Goal: Task Accomplishment & Management: Manage account settings

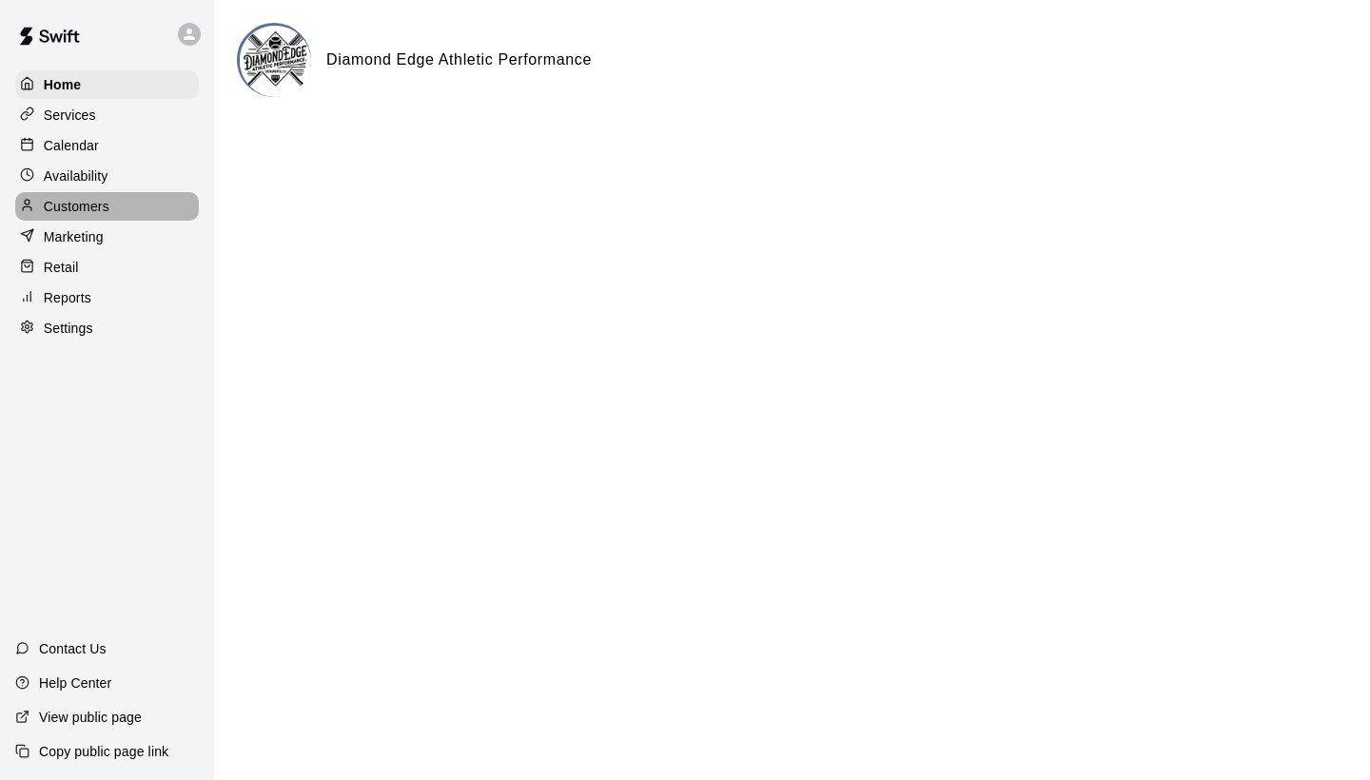
click at [81, 207] on p "Customers" at bounding box center [77, 206] width 66 height 19
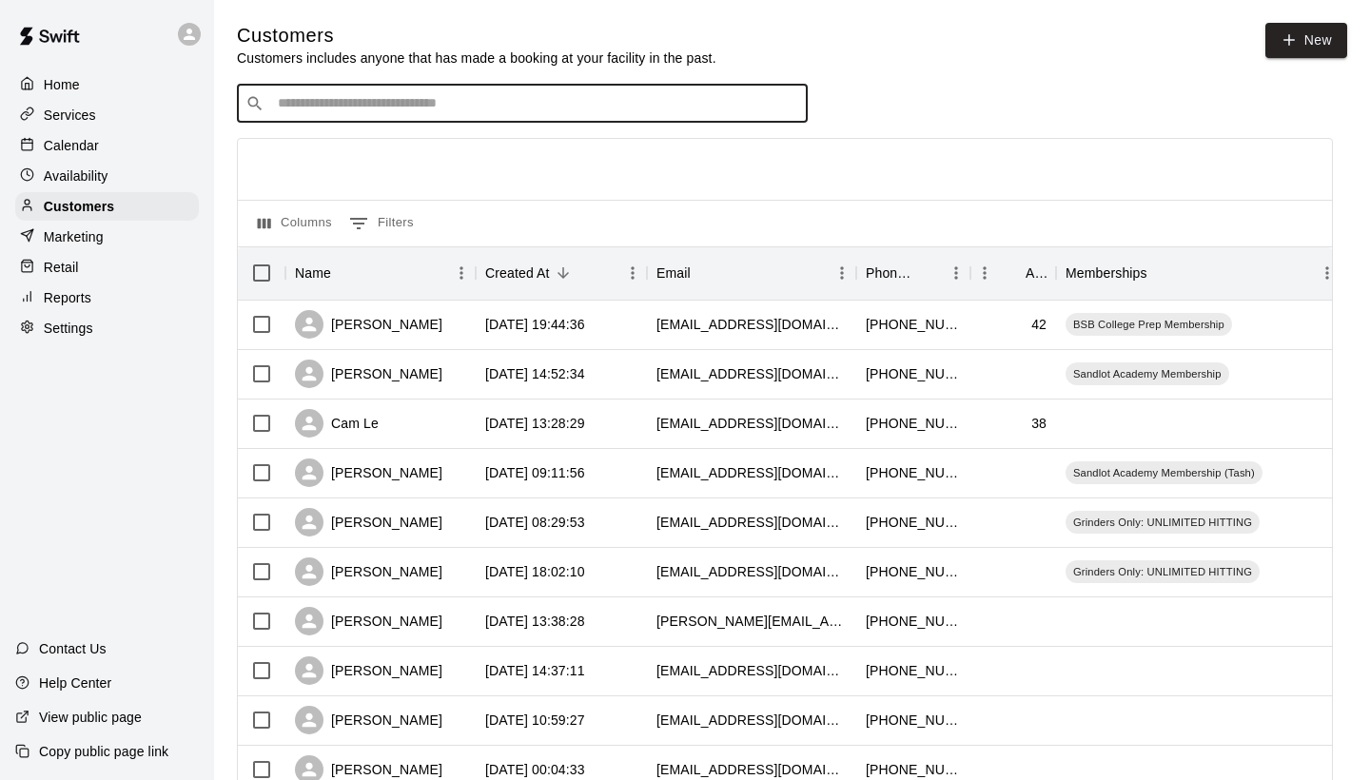
click at [408, 98] on input "Search customers by name or email" at bounding box center [535, 103] width 527 height 19
click at [1327, 33] on link "New" at bounding box center [1307, 40] width 82 height 35
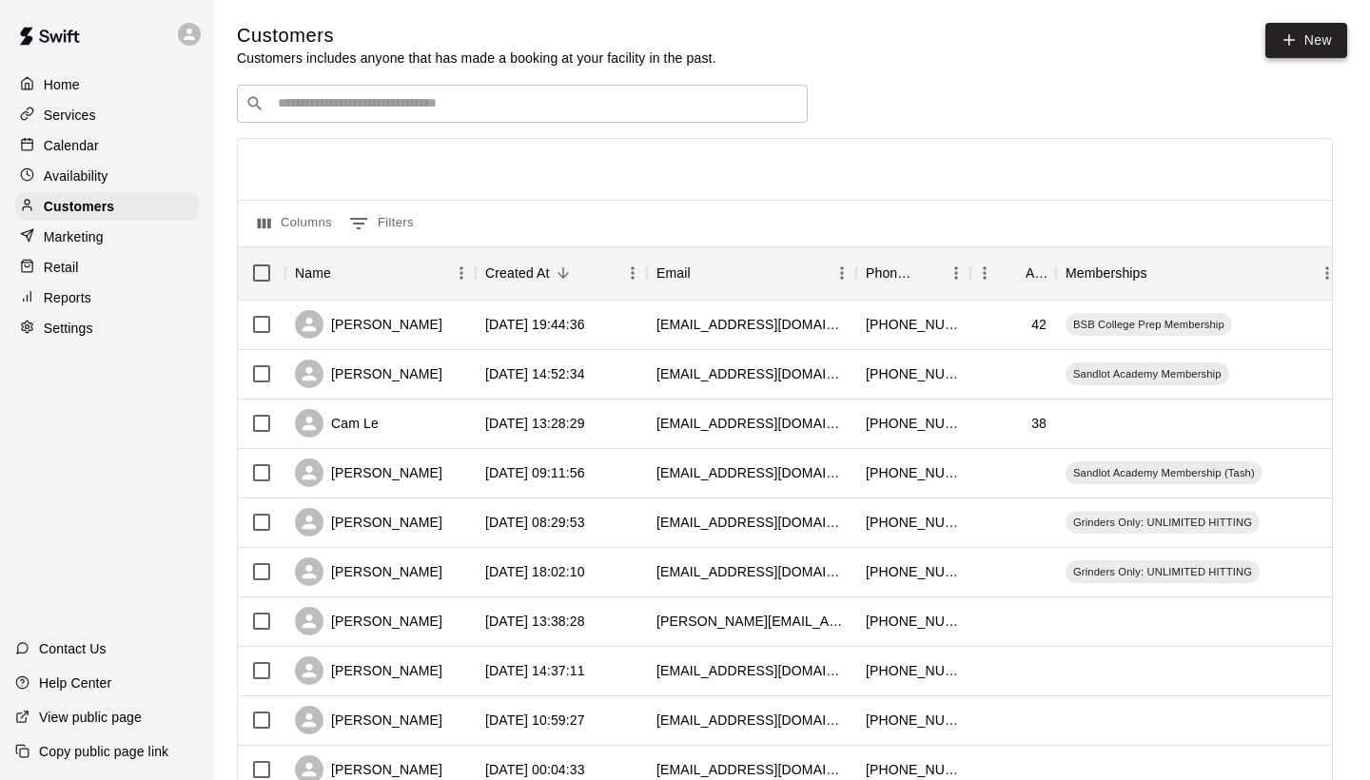
select select "**"
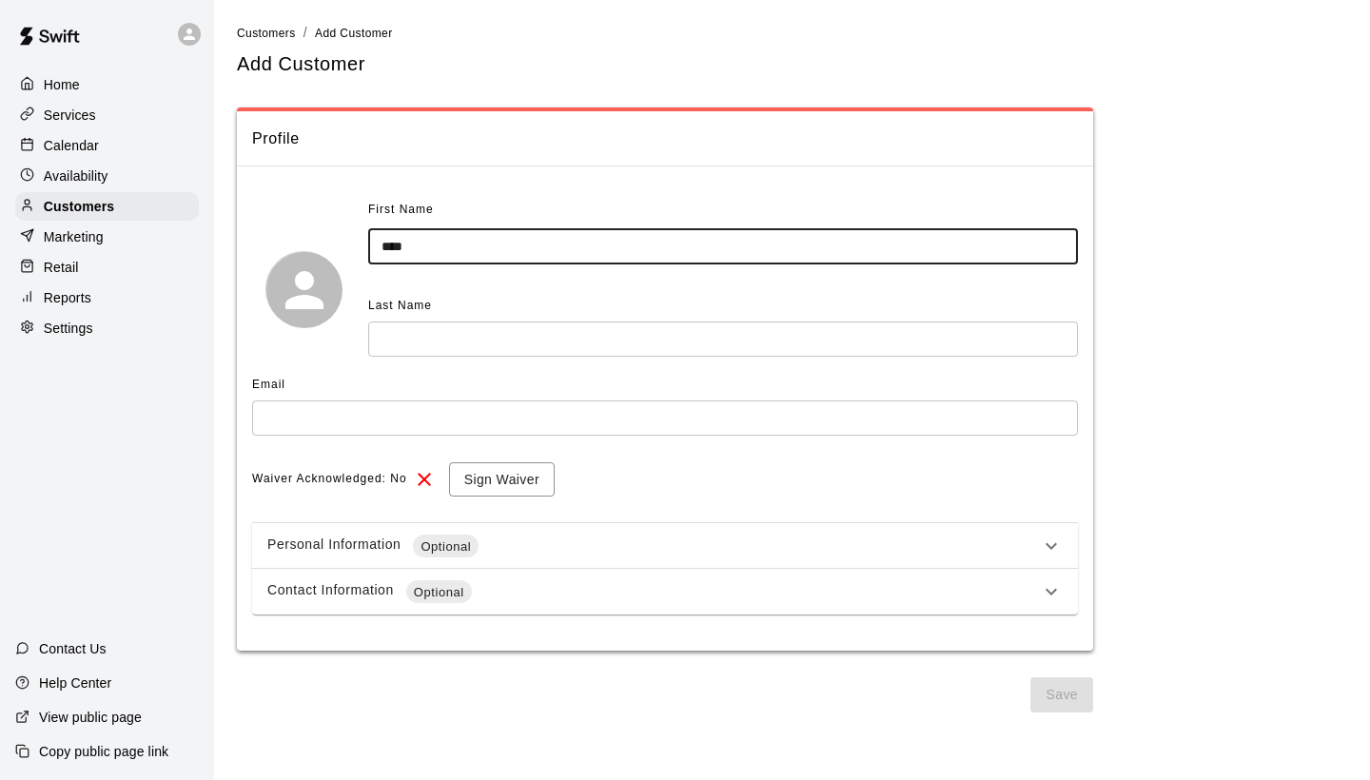
type input "****"
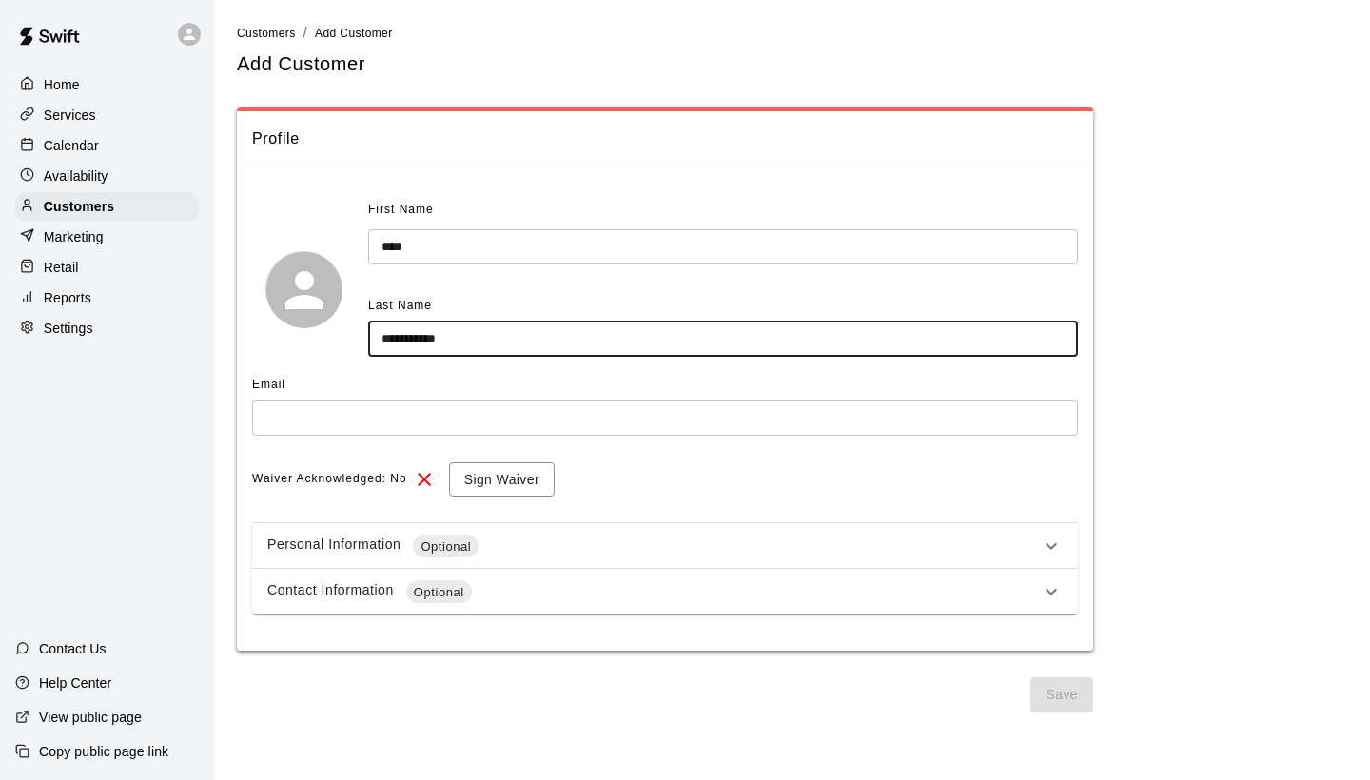
type input "**********"
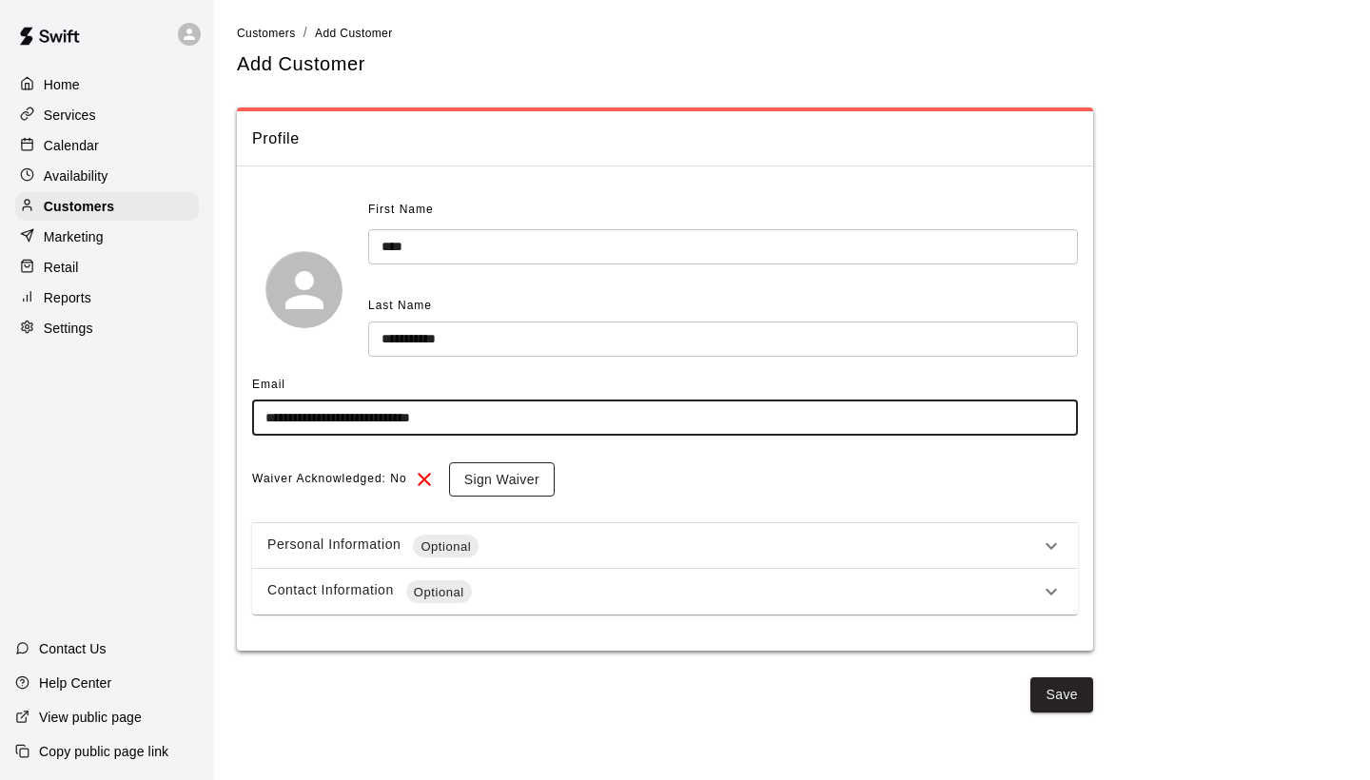
type input "**********"
click at [502, 472] on button "Sign Waiver" at bounding box center [502, 480] width 106 height 35
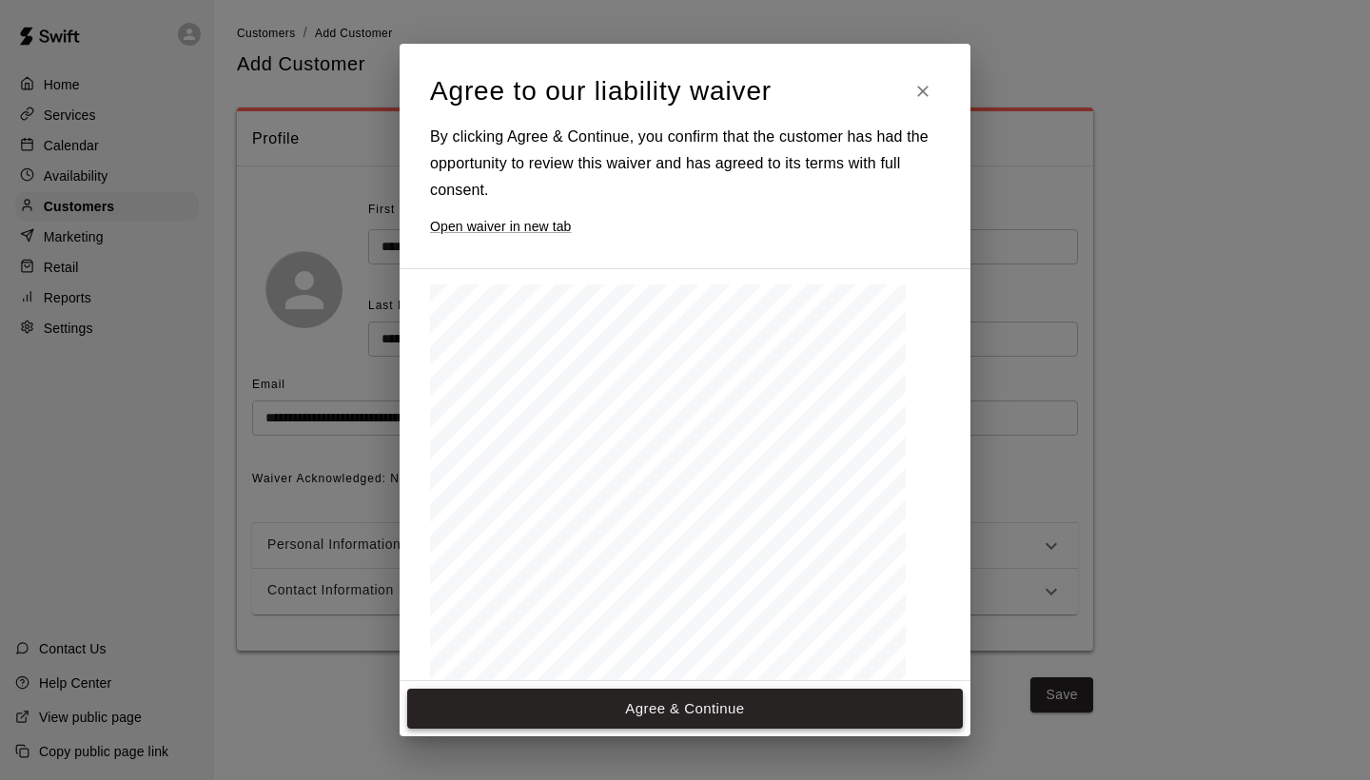
click at [707, 705] on button "Agree & Continue" at bounding box center [685, 709] width 556 height 40
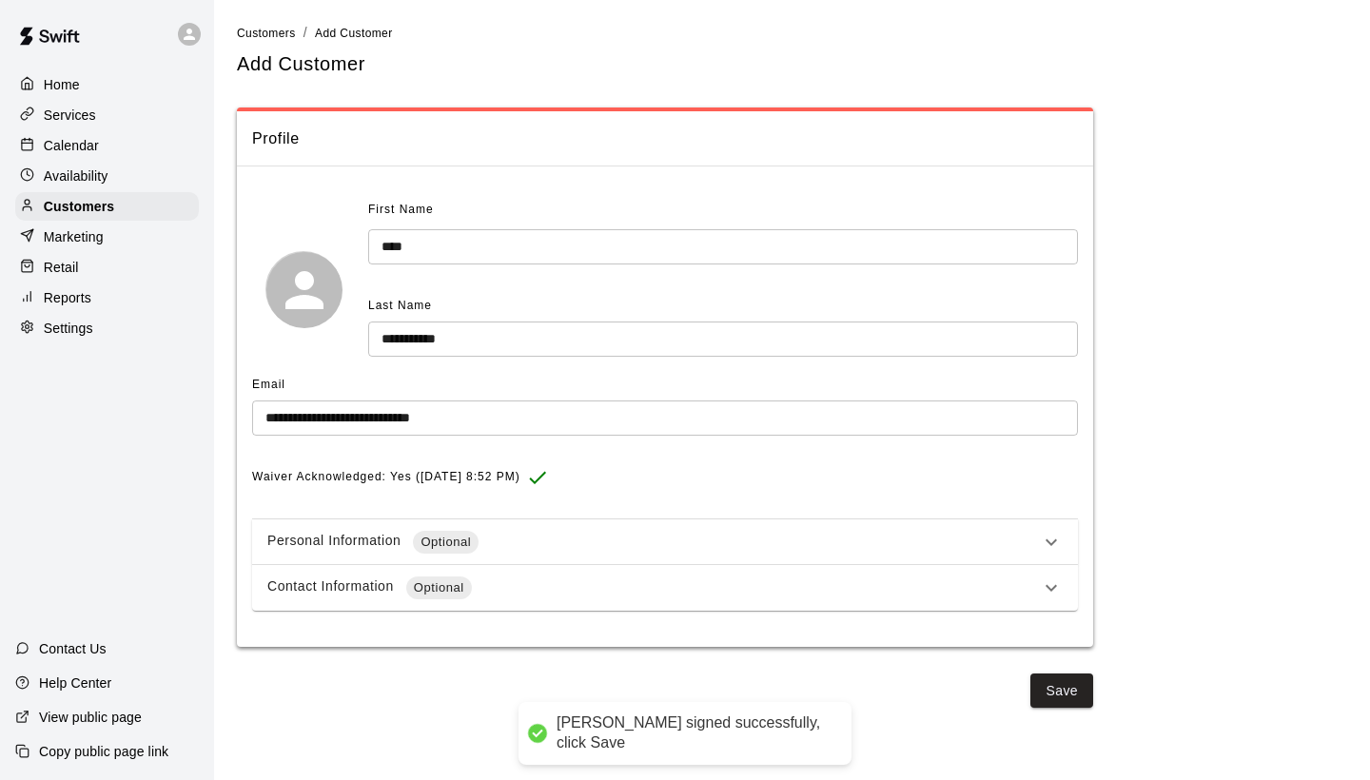
click at [514, 566] on div "Contact Information Optional" at bounding box center [665, 588] width 826 height 46
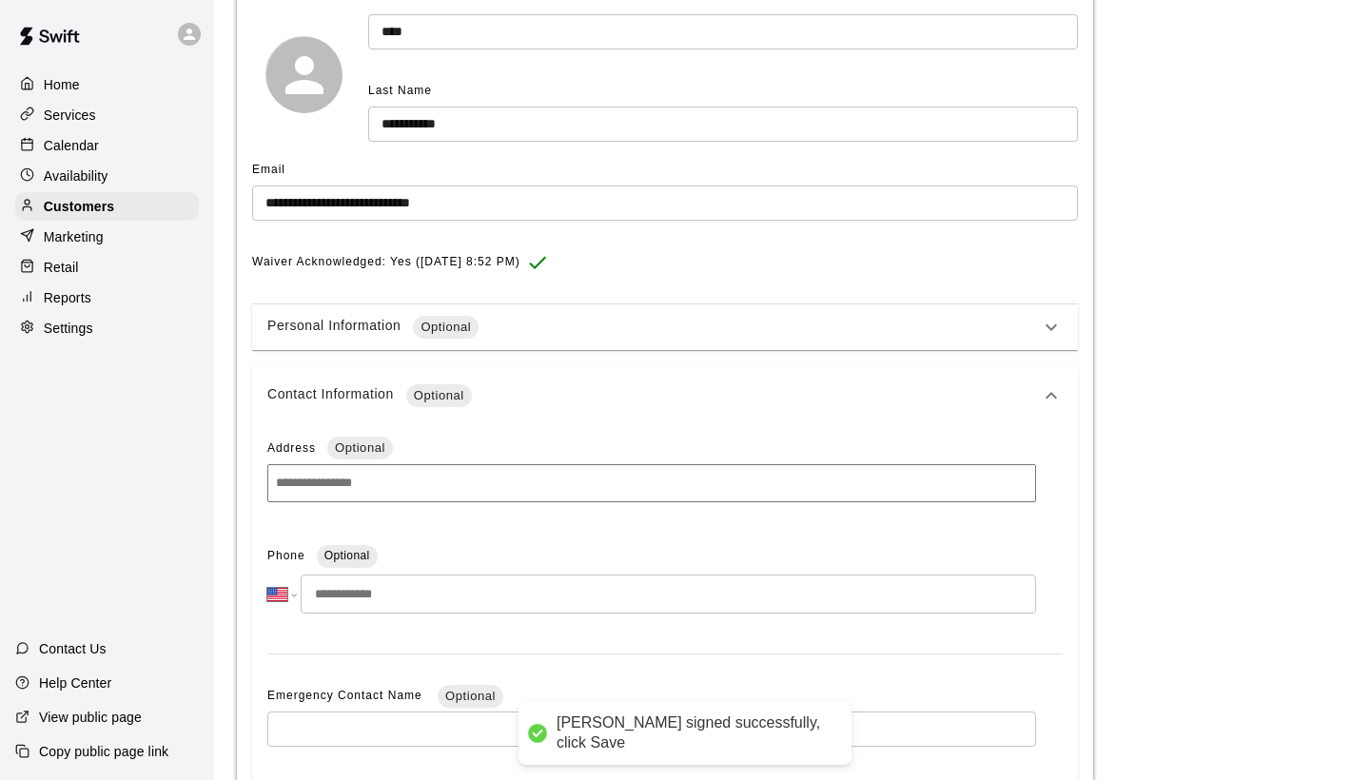
scroll to position [220, 0]
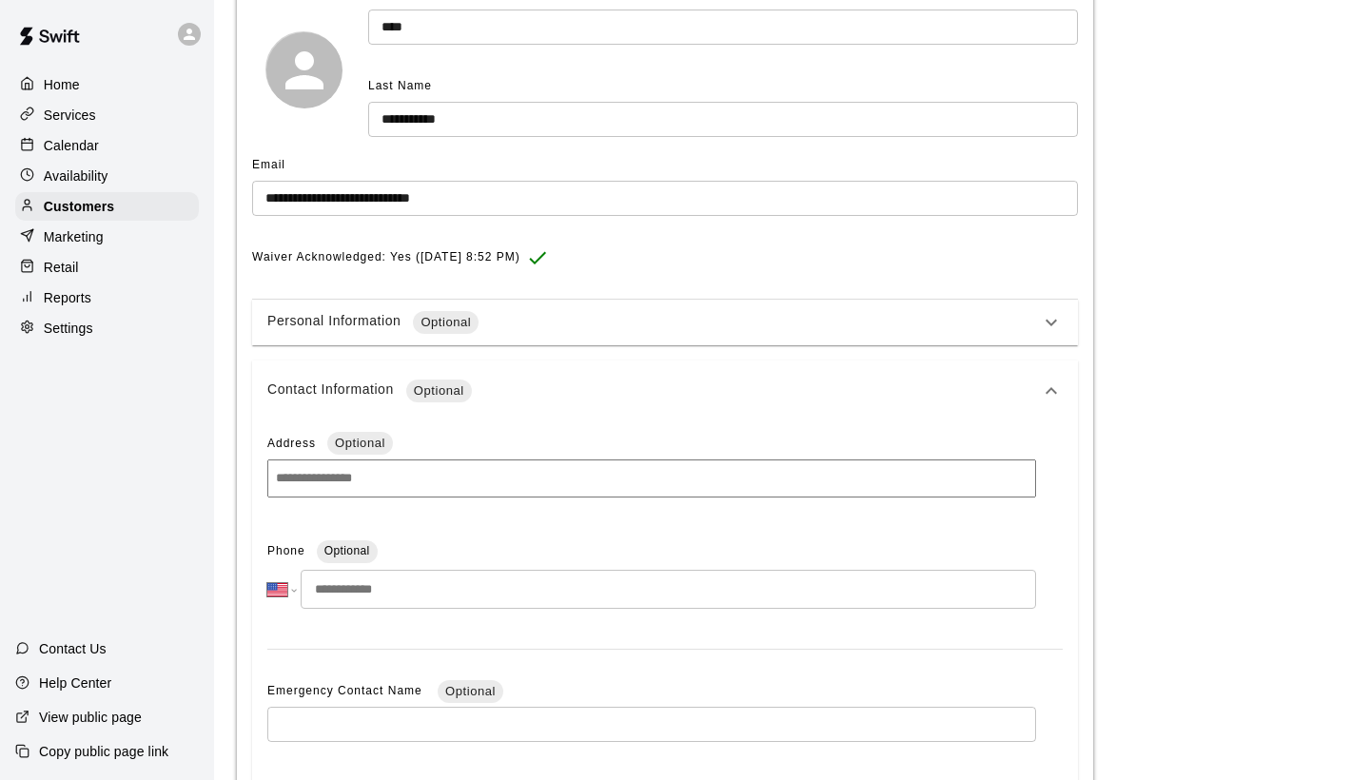
click at [502, 576] on input "tel" at bounding box center [669, 589] width 736 height 39
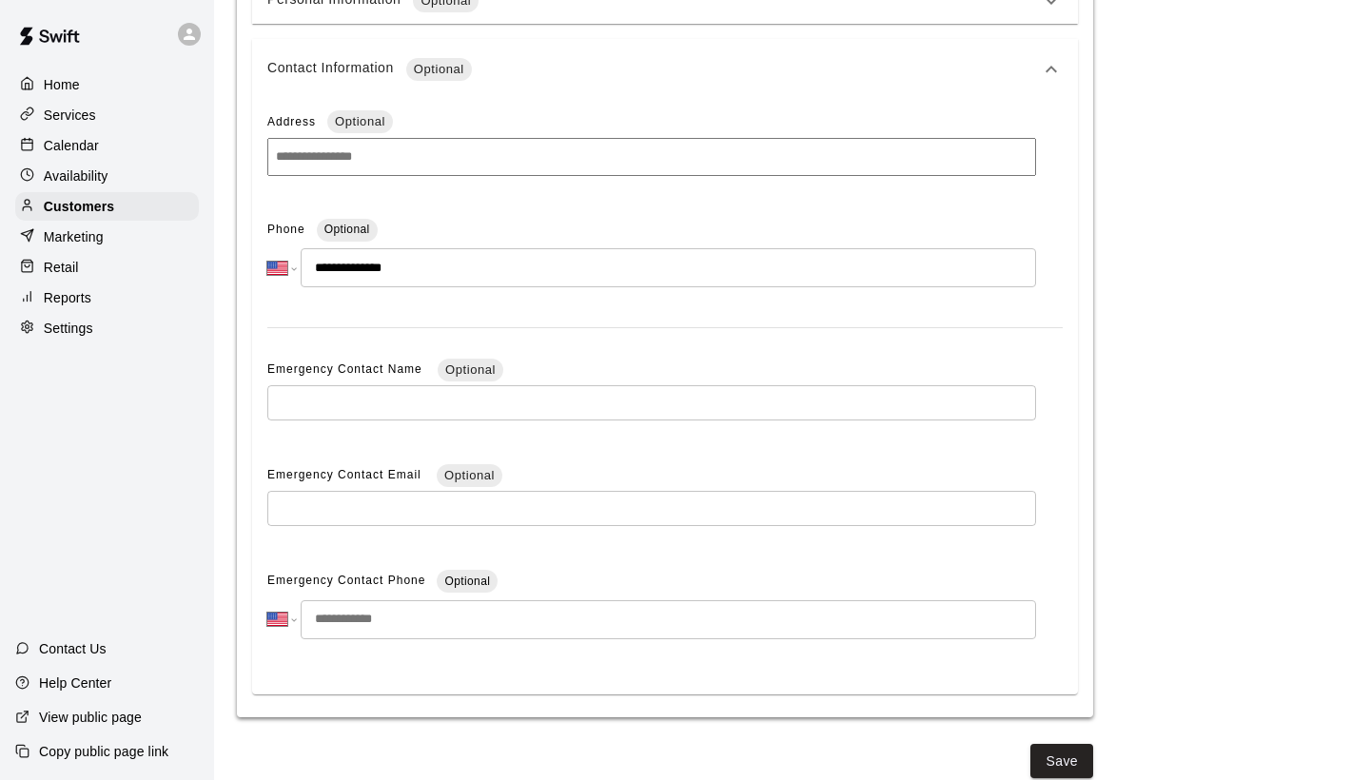
scroll to position [541, 0]
type input "**********"
click at [1079, 747] on button "Save" at bounding box center [1062, 762] width 63 height 35
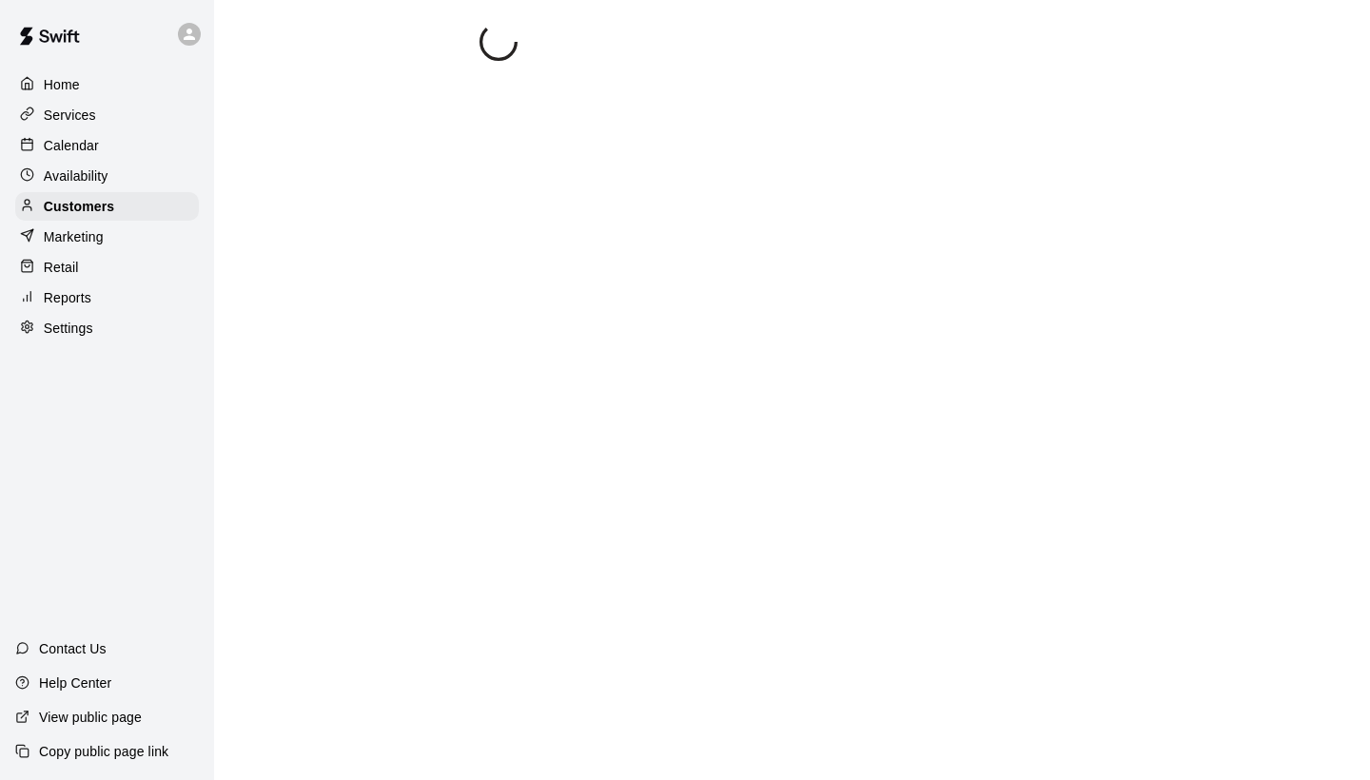
scroll to position [0, 0]
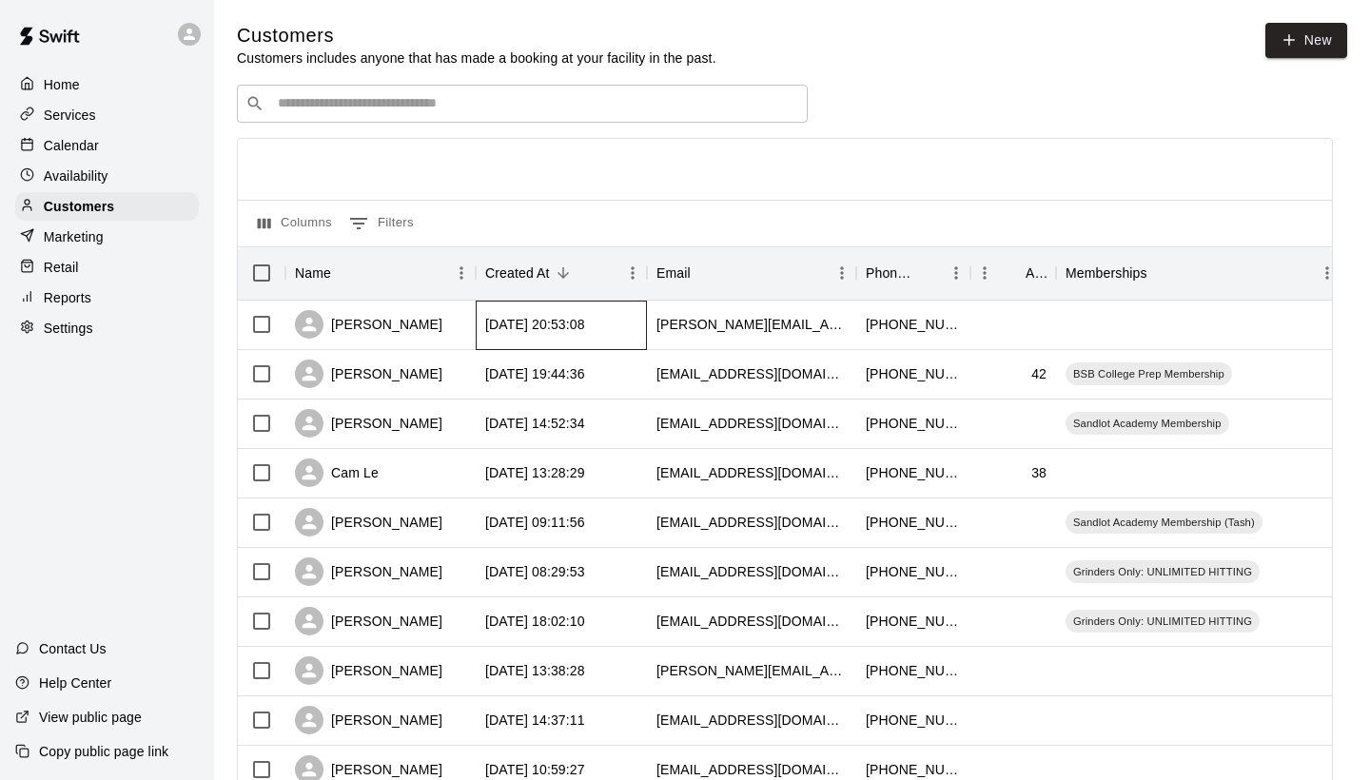
click at [486, 325] on div "2025-08-11 20:53:08" at bounding box center [535, 324] width 100 height 19
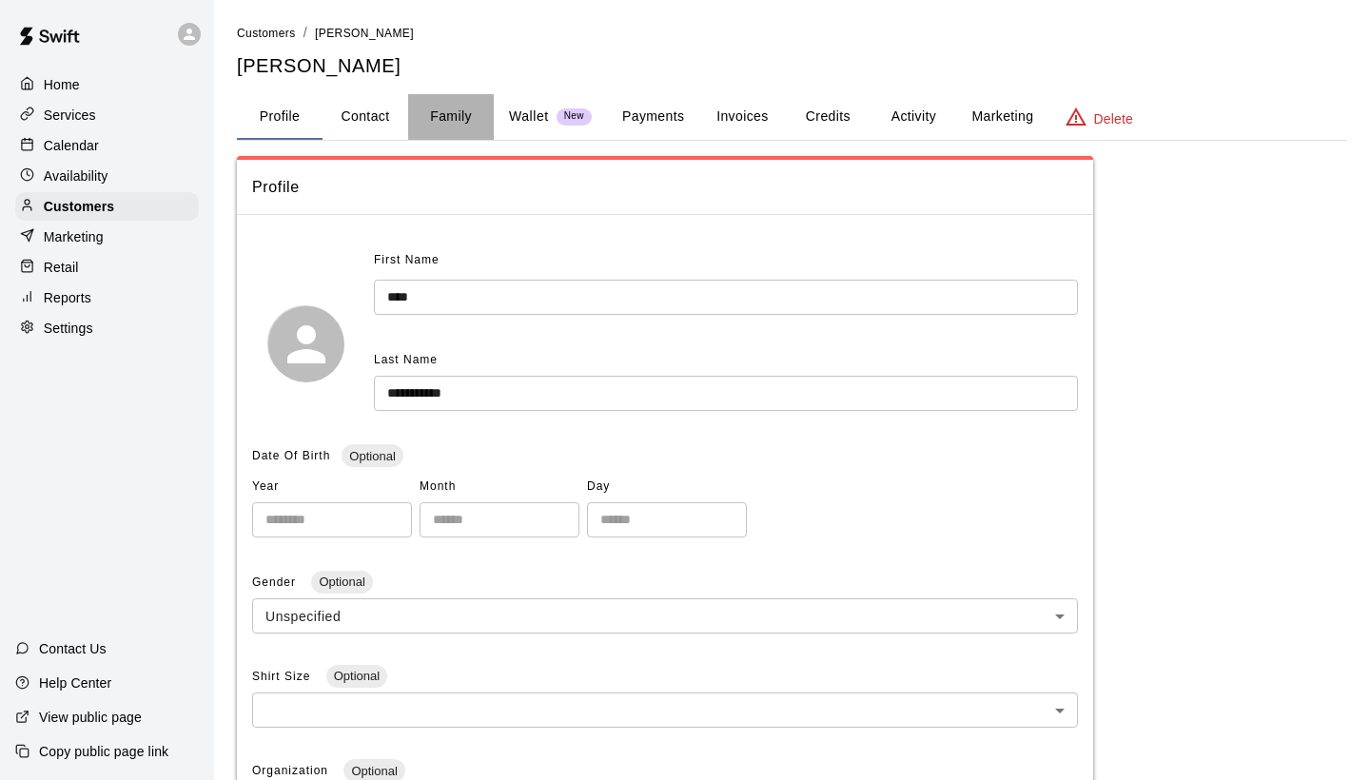
click at [461, 114] on button "Family" at bounding box center [451, 117] width 86 height 46
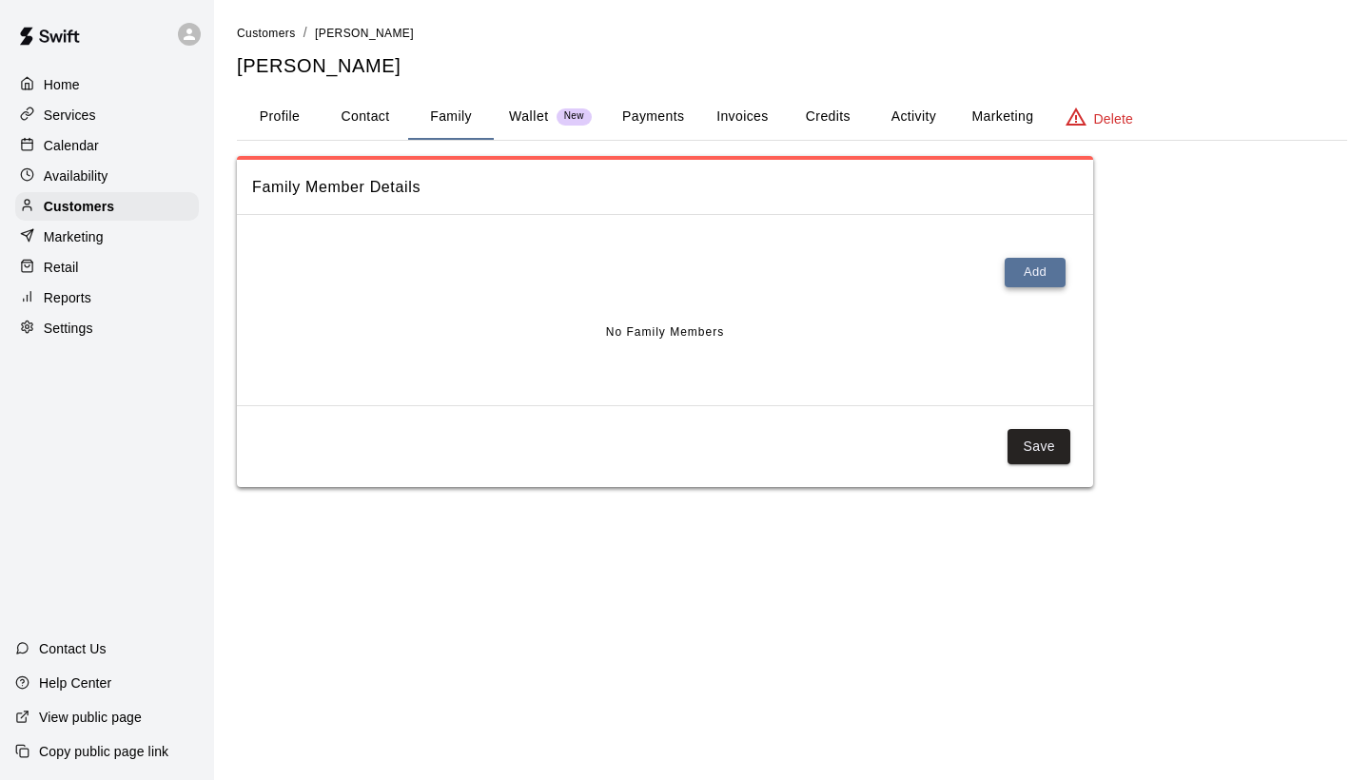
click at [1016, 267] on button "Add" at bounding box center [1035, 273] width 61 height 30
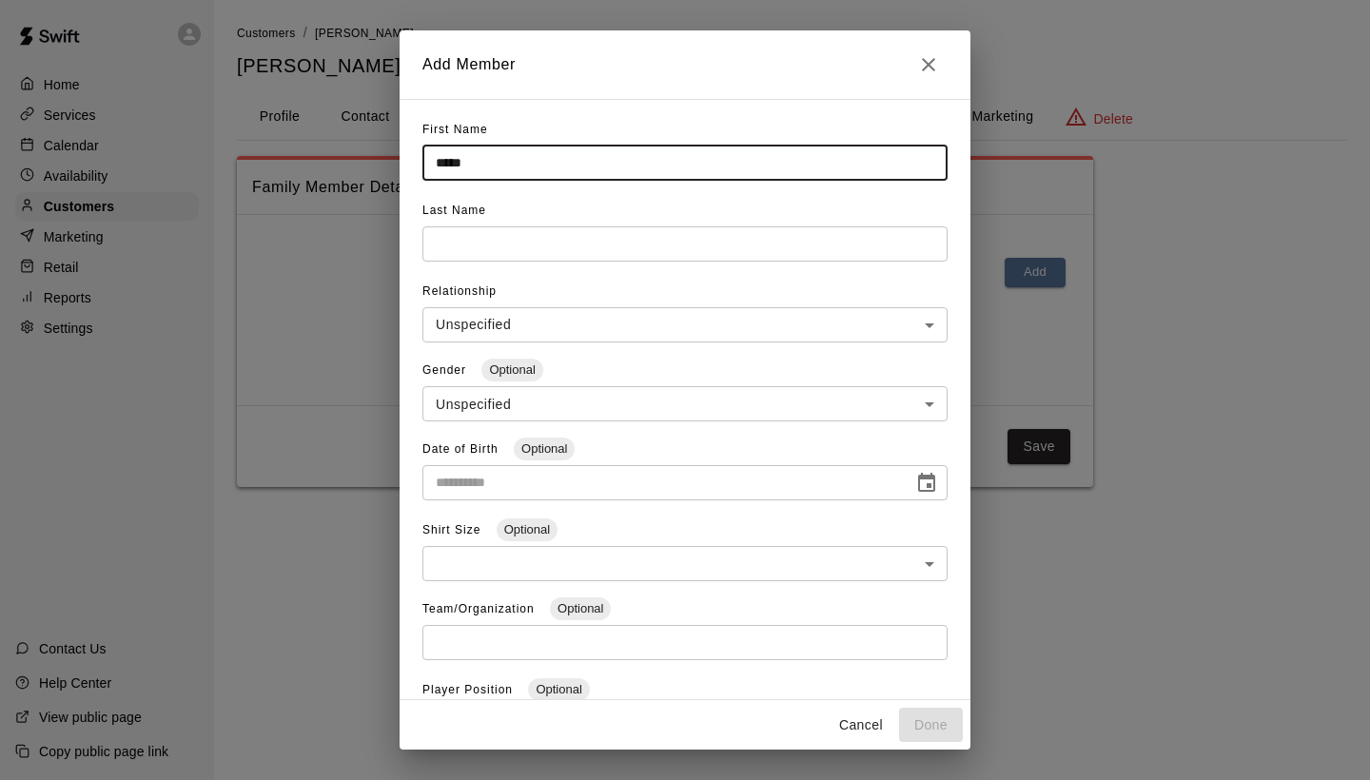
type input "*****"
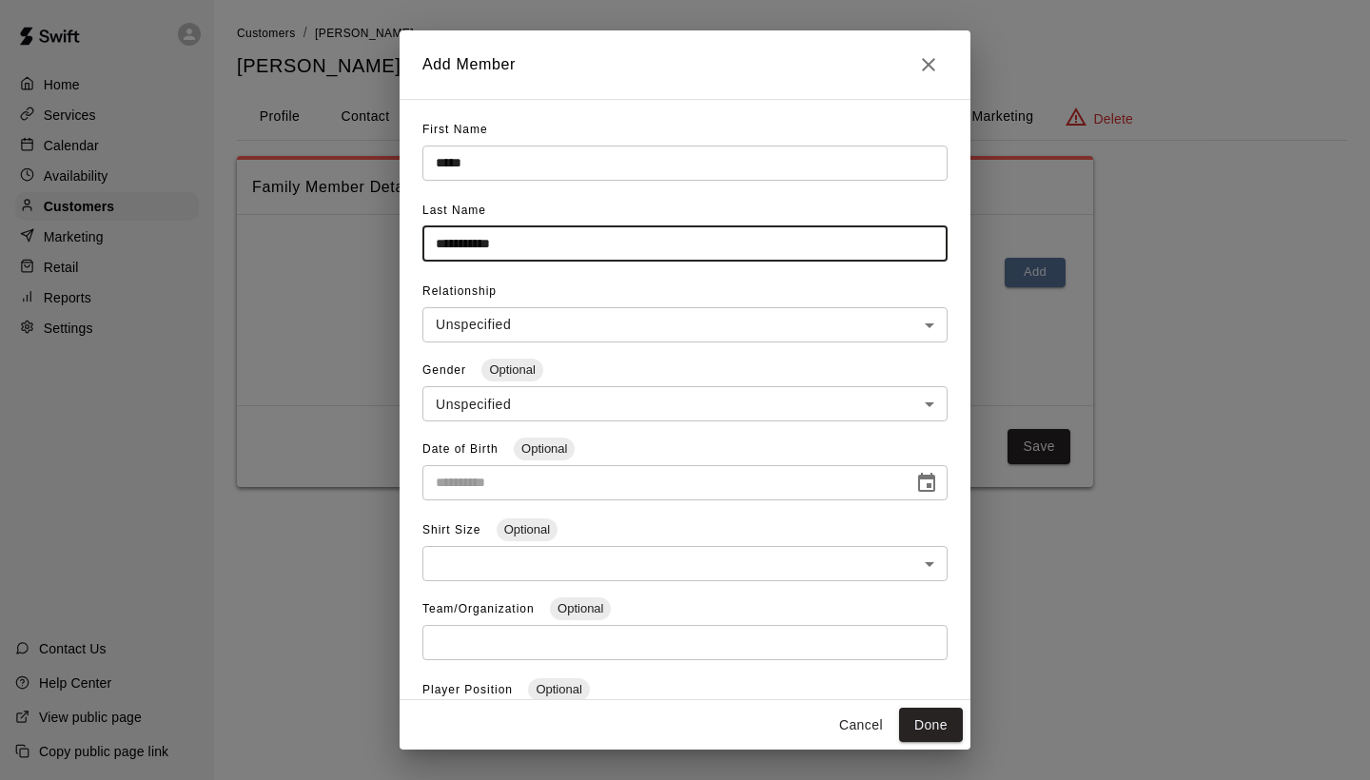
type input "**********"
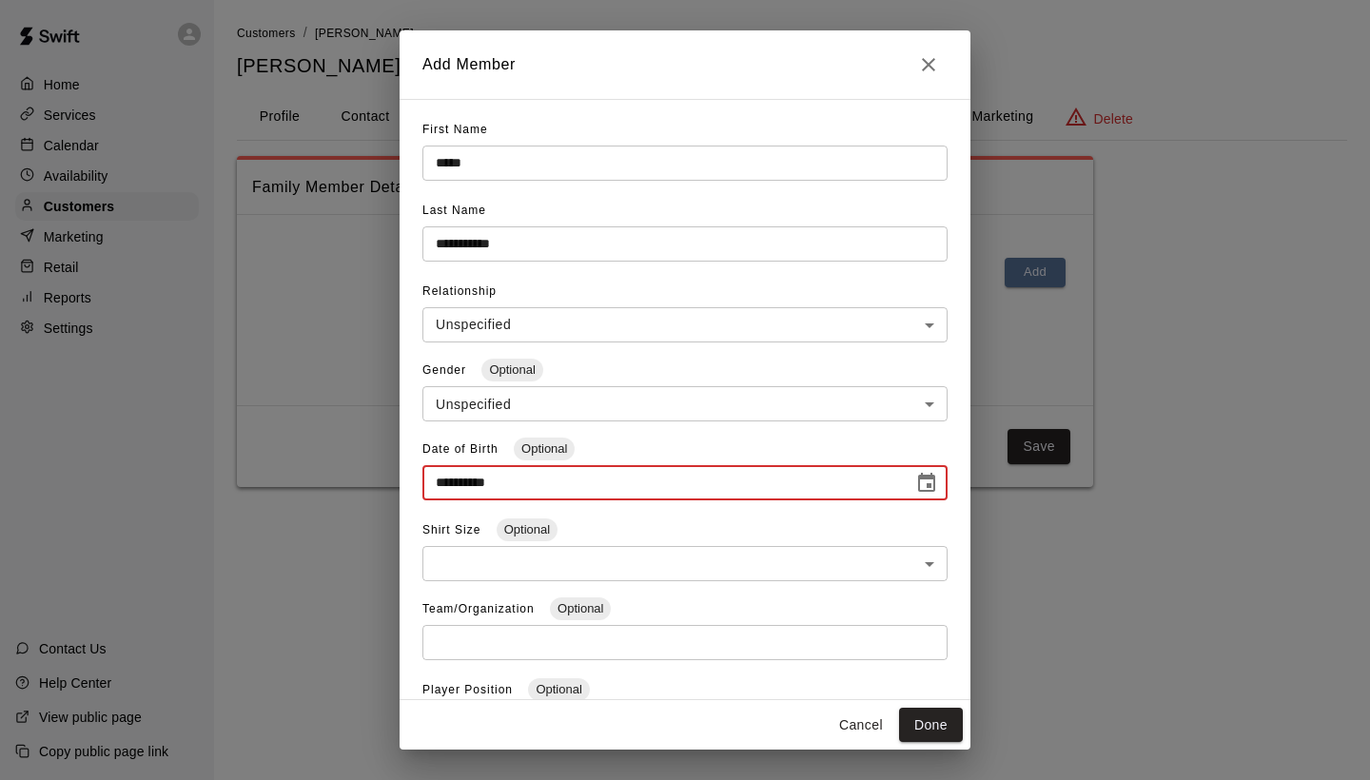
type input "**********"
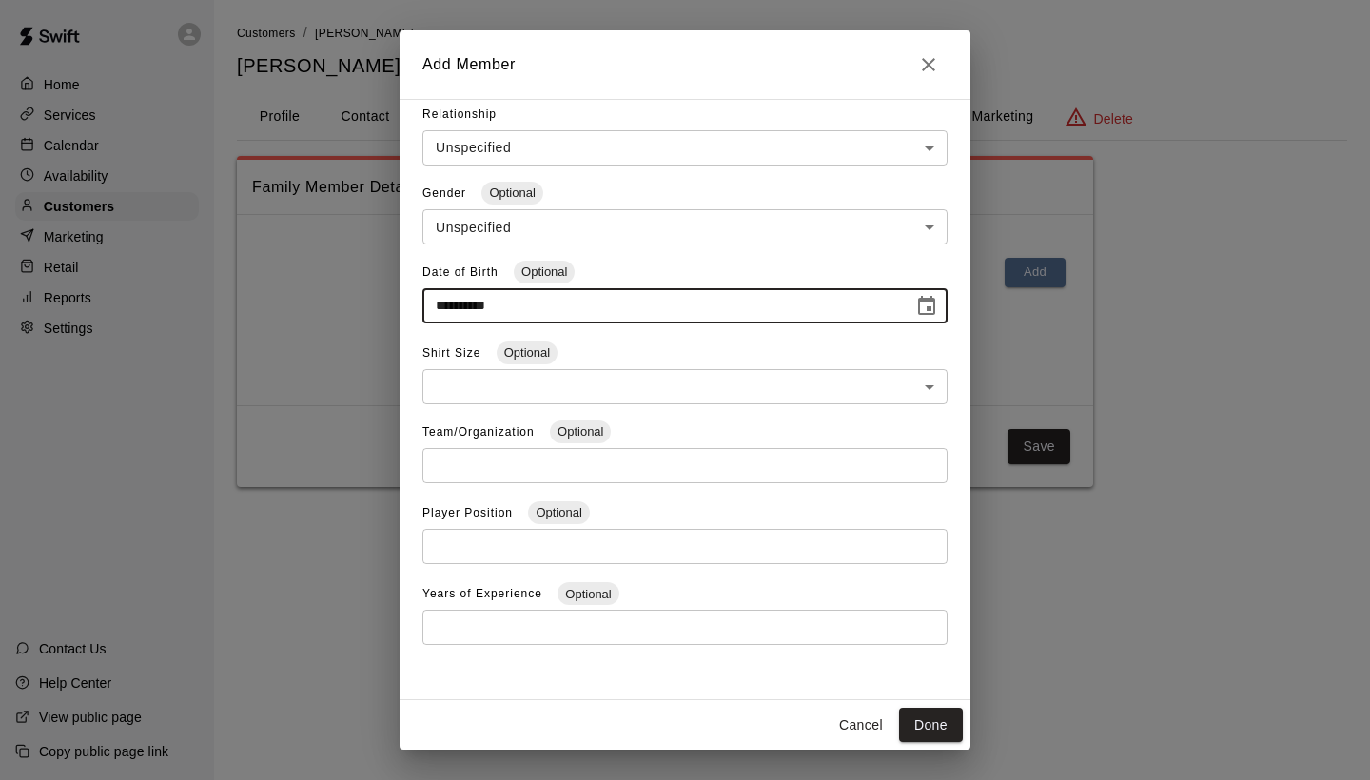
scroll to position [176, 0]
click at [917, 721] on button "Done" at bounding box center [931, 725] width 64 height 35
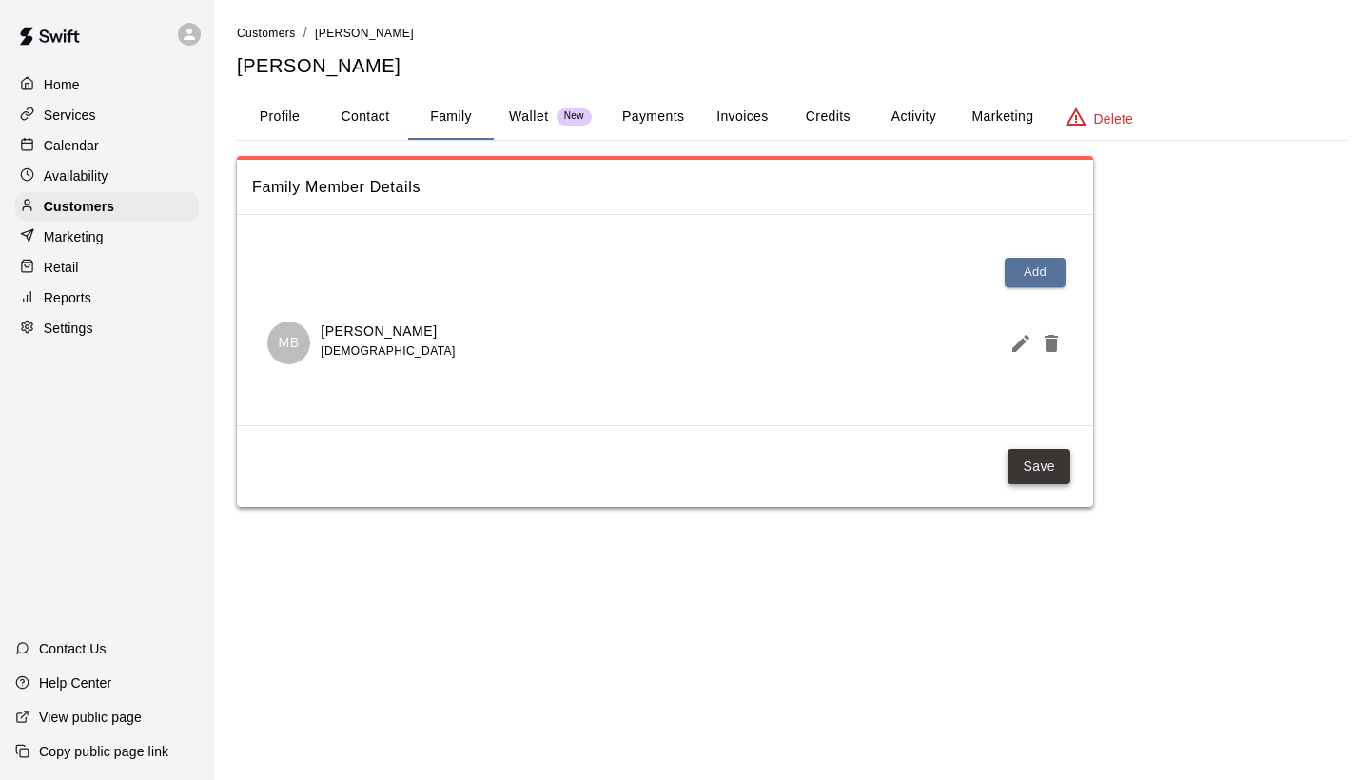
click at [1032, 454] on button "Save" at bounding box center [1039, 466] width 63 height 35
click at [909, 110] on button "Activity" at bounding box center [914, 117] width 86 height 46
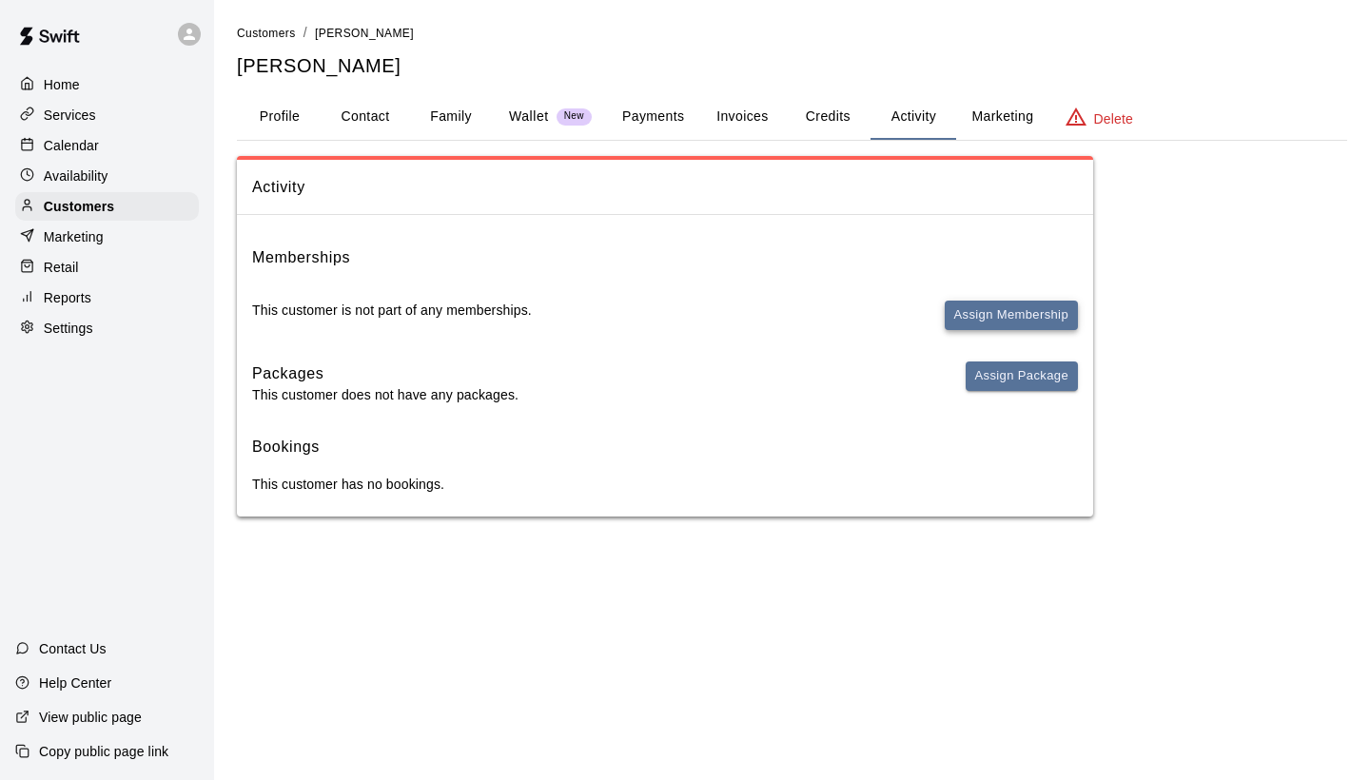
click at [1022, 302] on button "Assign Membership" at bounding box center [1011, 316] width 133 height 30
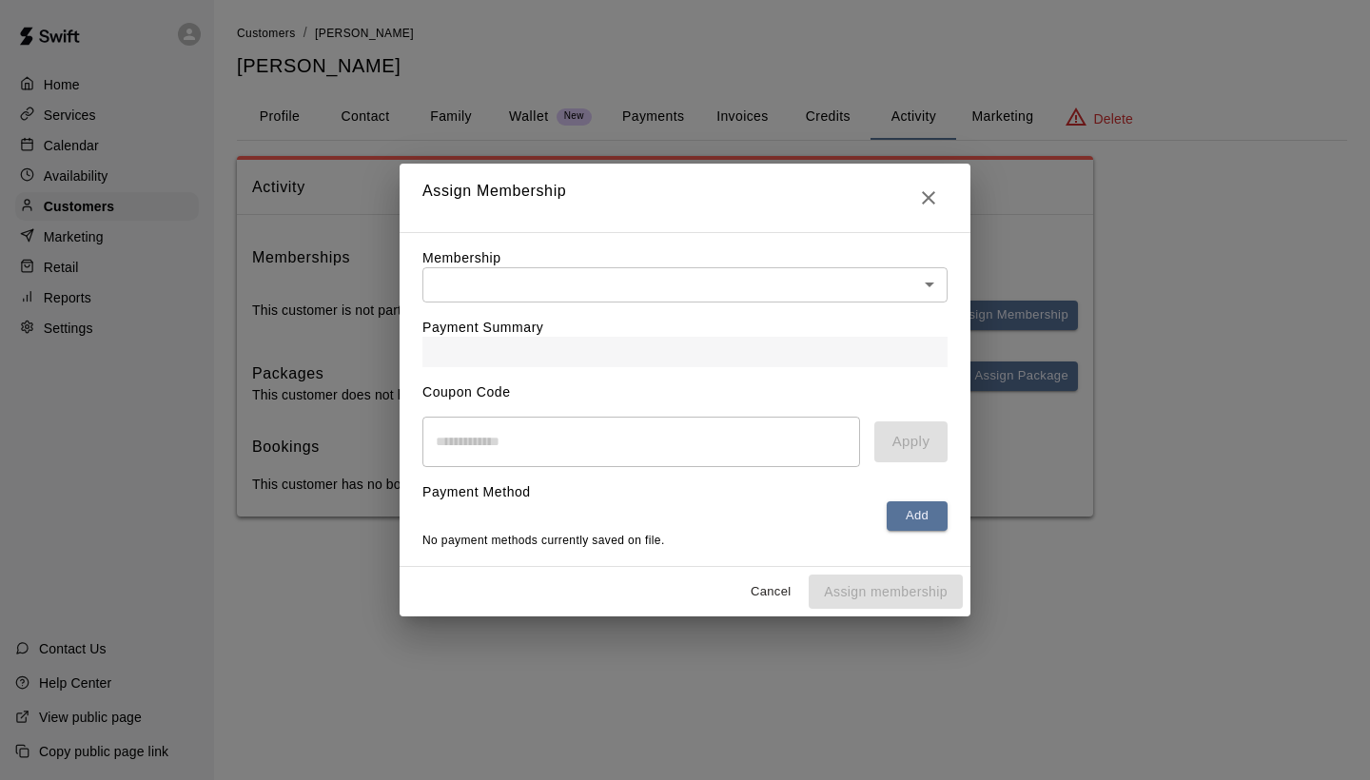
click at [936, 287] on body "Home Services Calendar Availability Customers Marketing Retail Reports Settings…" at bounding box center [685, 277] width 1370 height 555
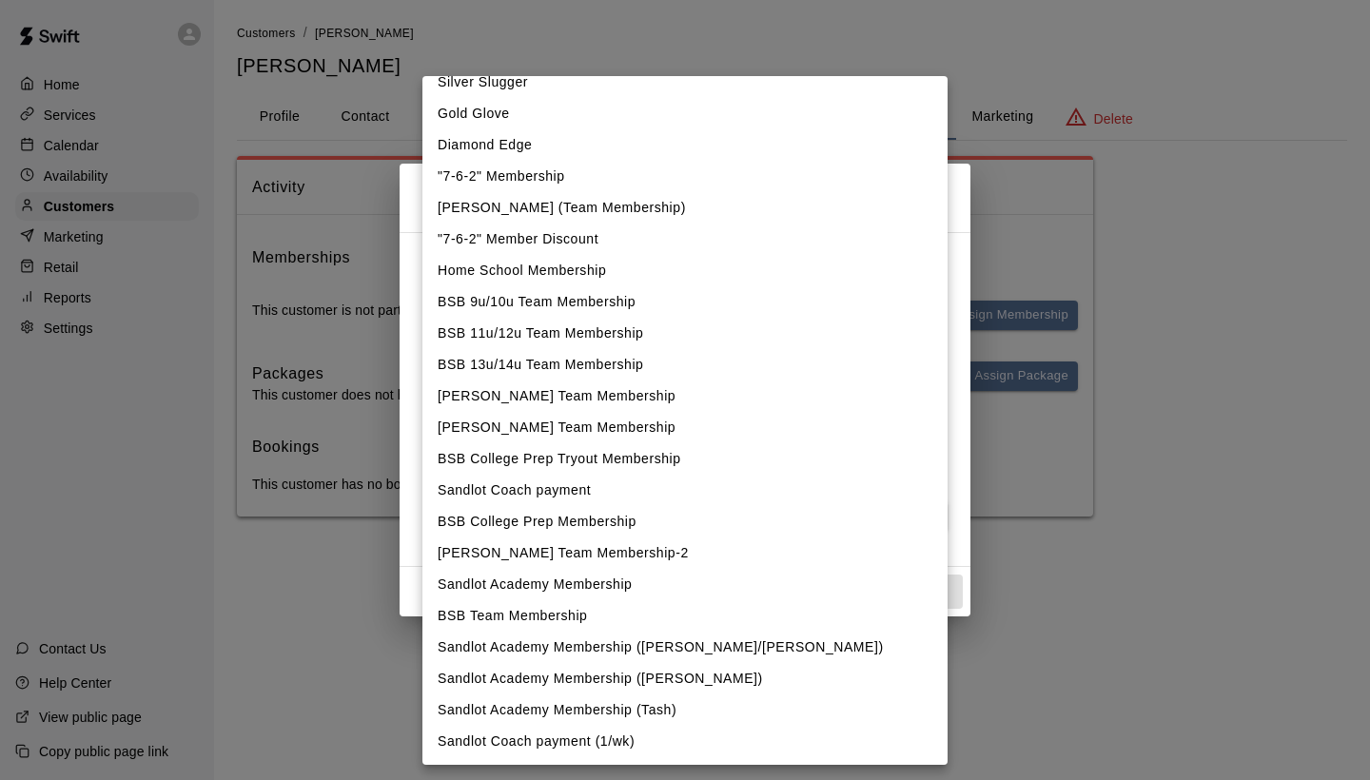
scroll to position [49, 0]
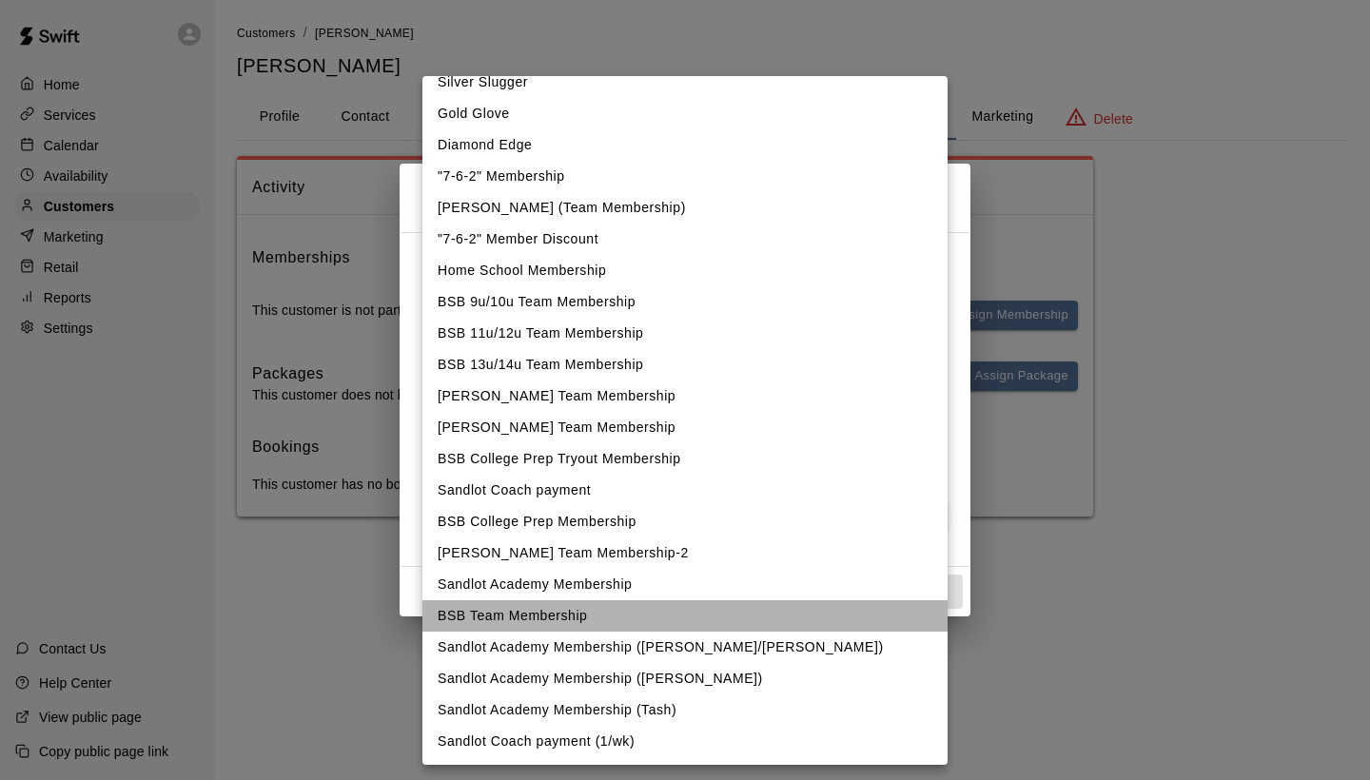
click at [522, 620] on li "BSB Team Membership" at bounding box center [685, 616] width 525 height 31
type input "**********"
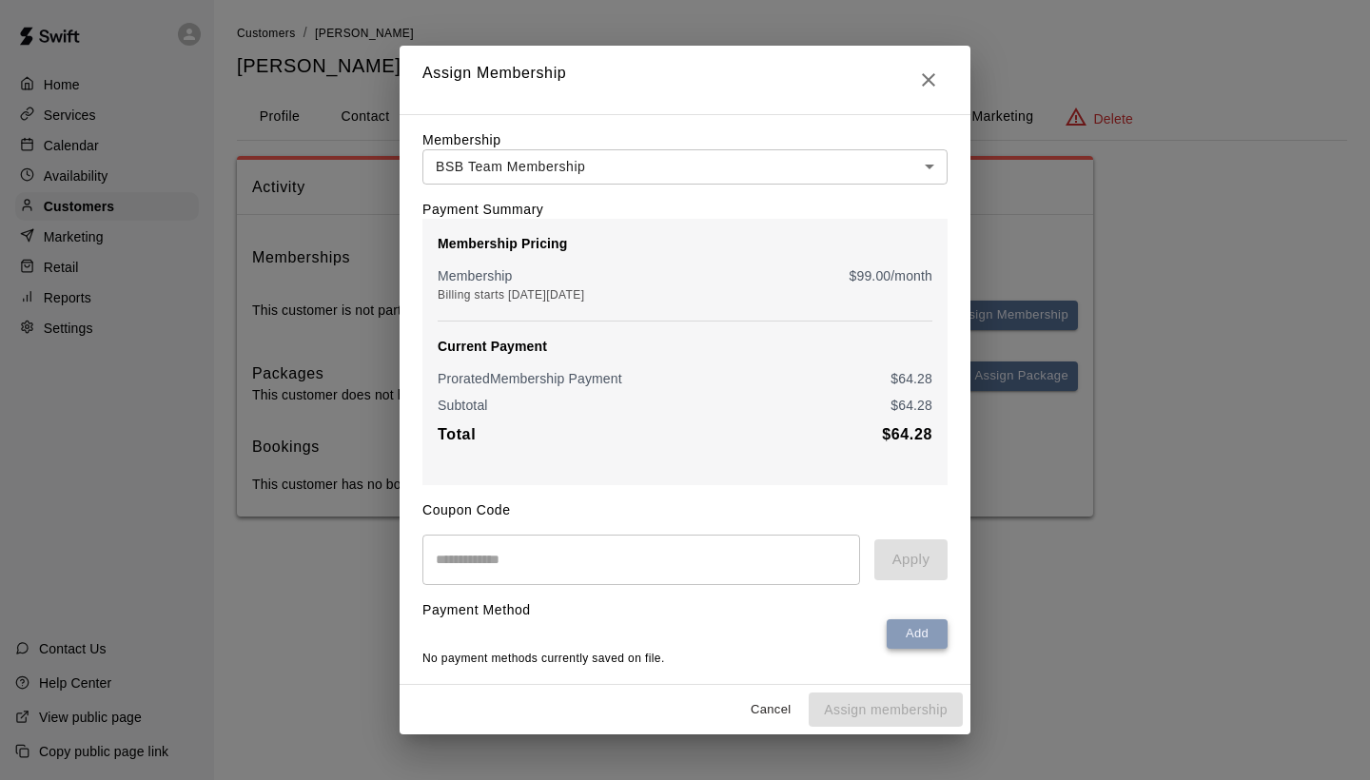
click at [917, 631] on button "Add" at bounding box center [917, 635] width 61 height 30
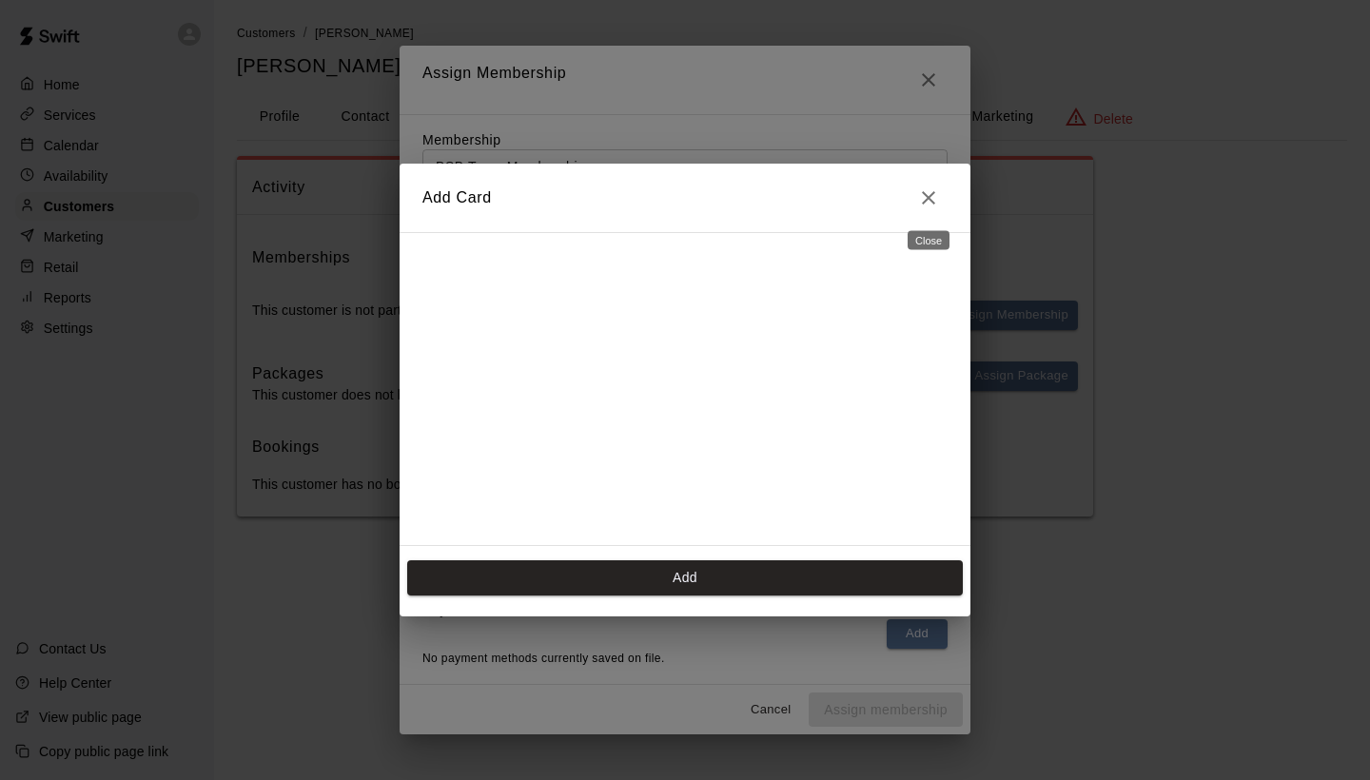
click at [918, 197] on icon "Close" at bounding box center [928, 198] width 23 height 23
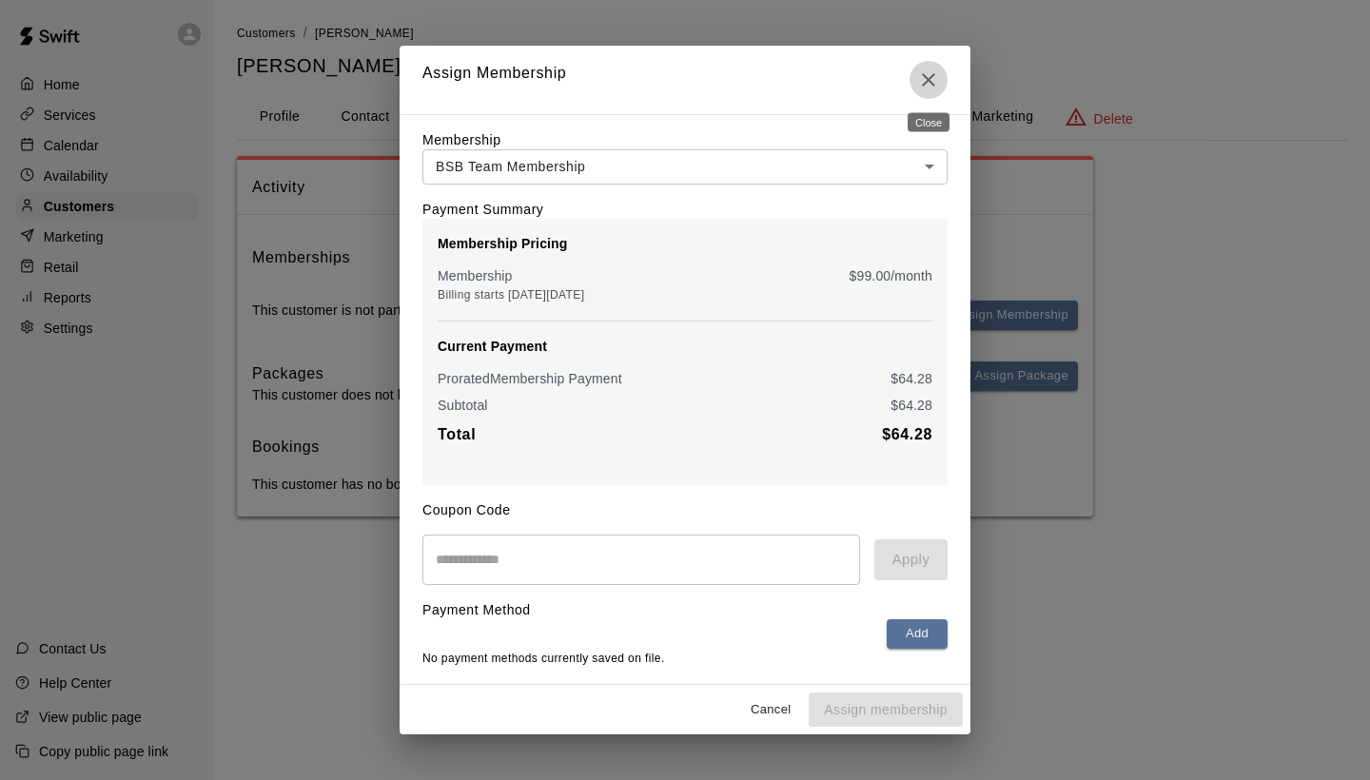
click at [935, 80] on icon "Close" at bounding box center [928, 80] width 23 height 23
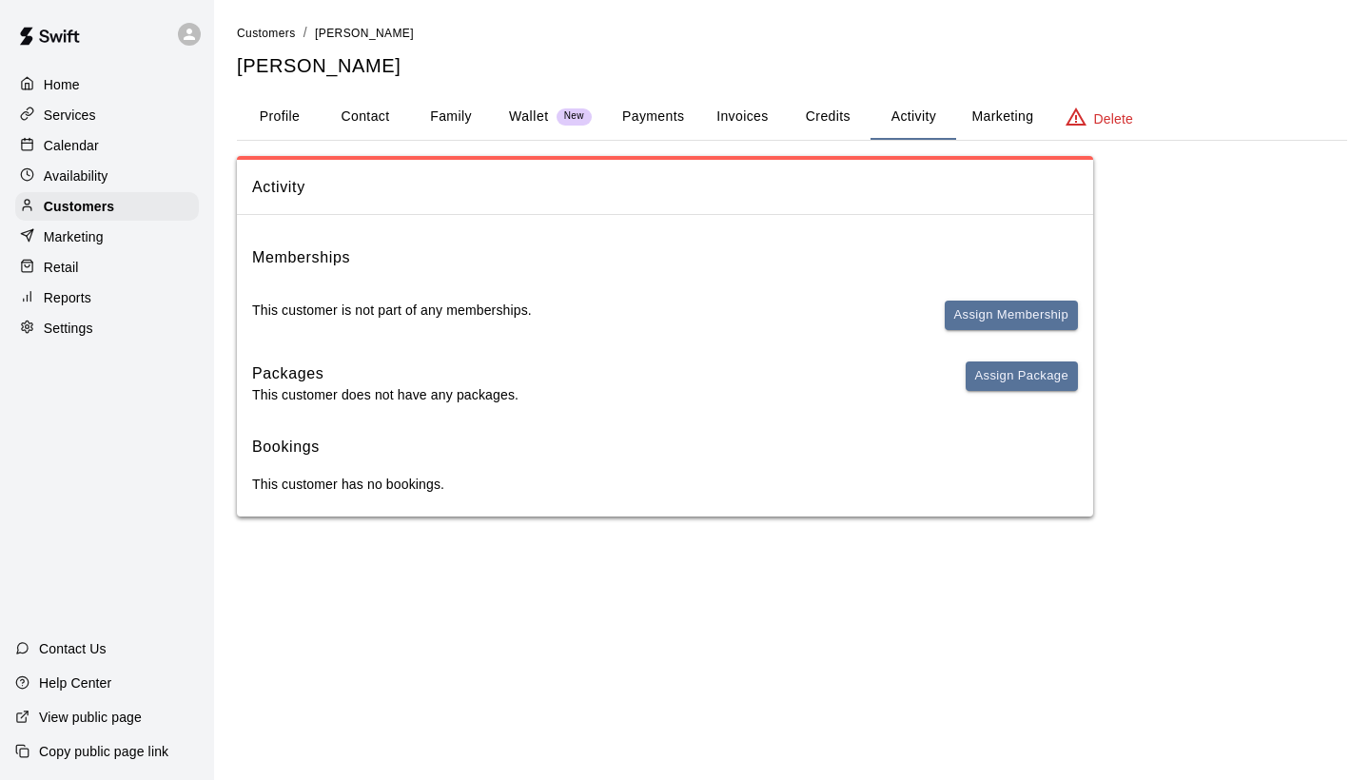
click at [40, 82] on div at bounding box center [32, 85] width 24 height 18
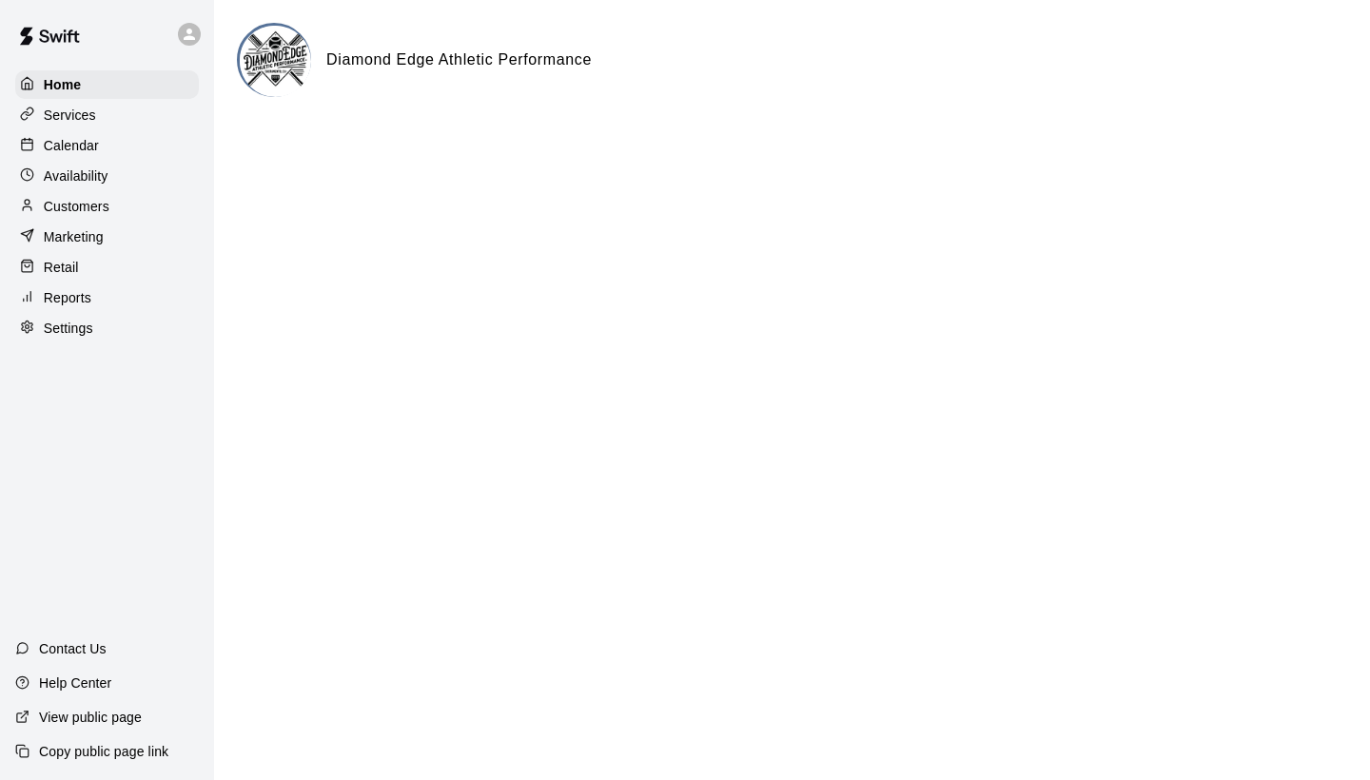
click at [79, 111] on p "Services" at bounding box center [70, 115] width 52 height 19
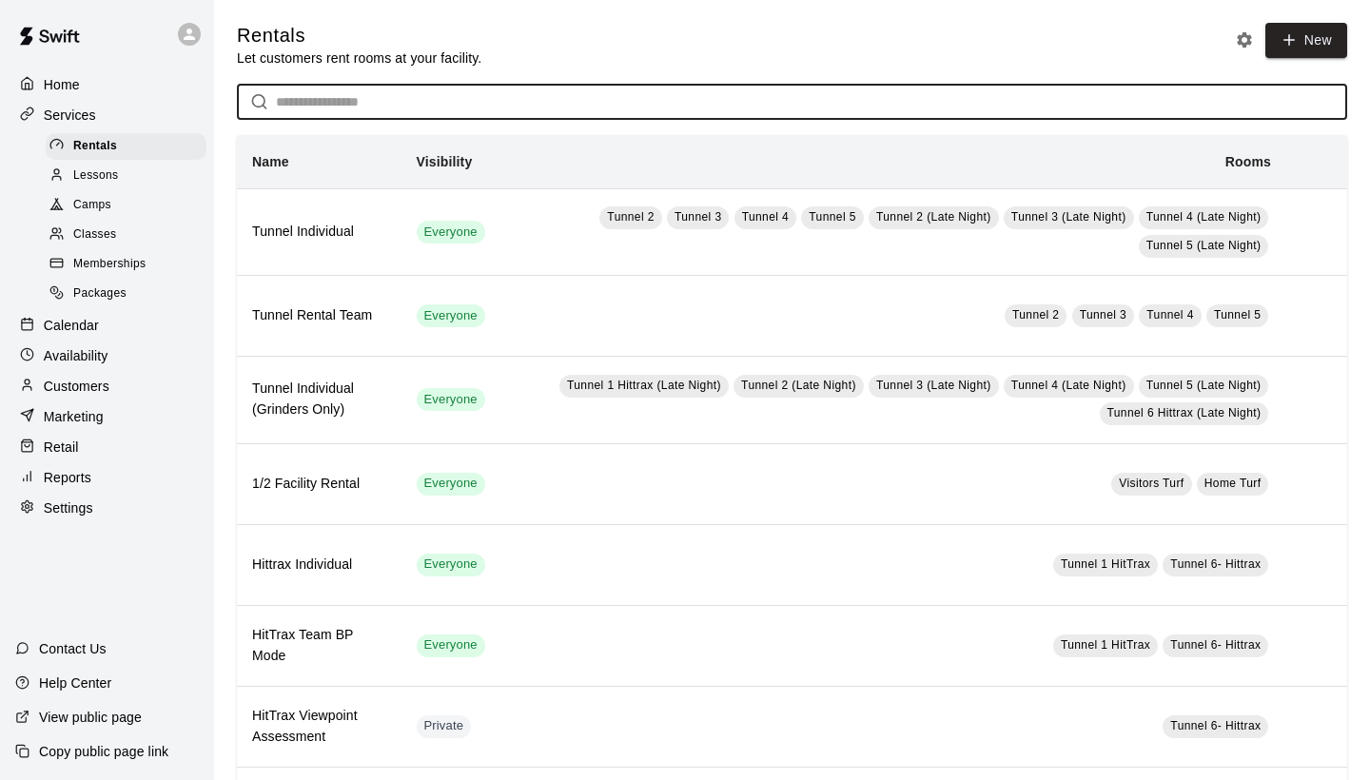
click at [502, 102] on input "text" at bounding box center [812, 102] width 1072 height 35
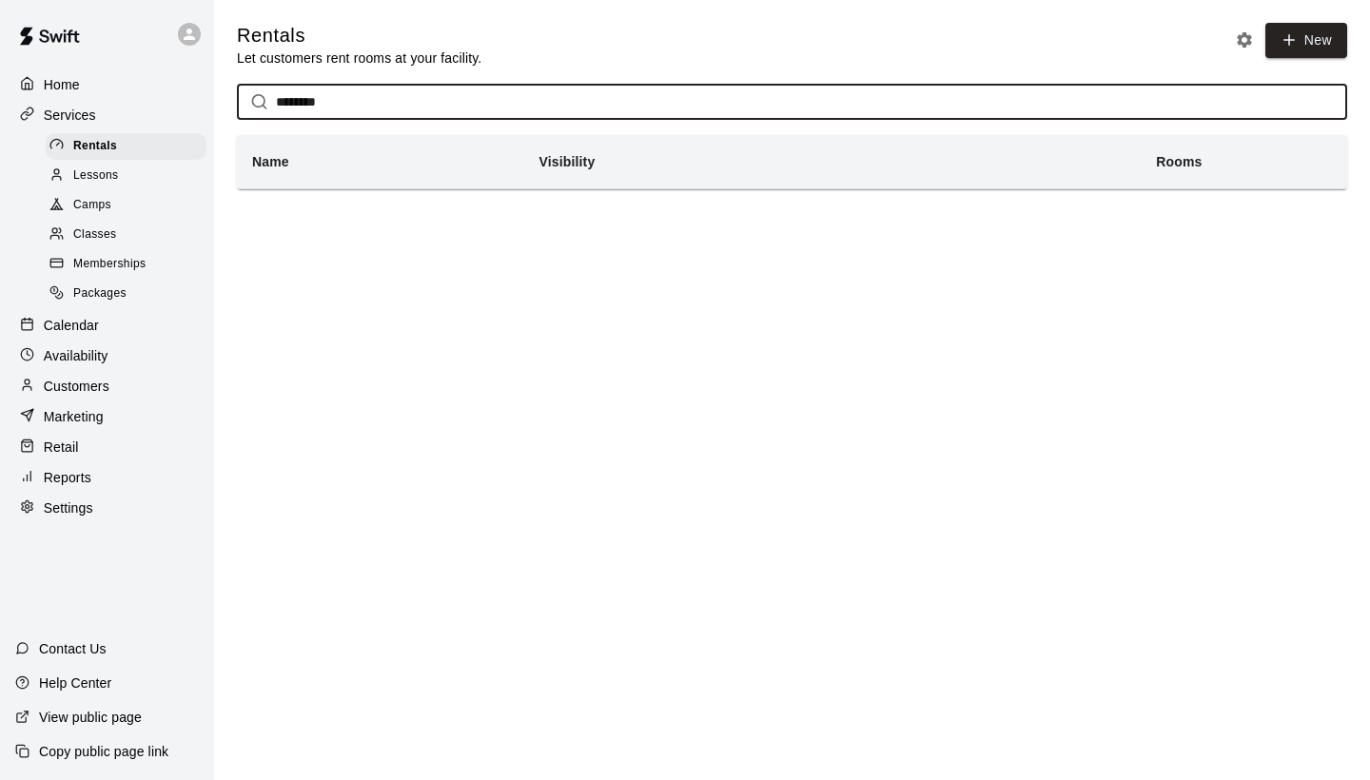
type input "********"
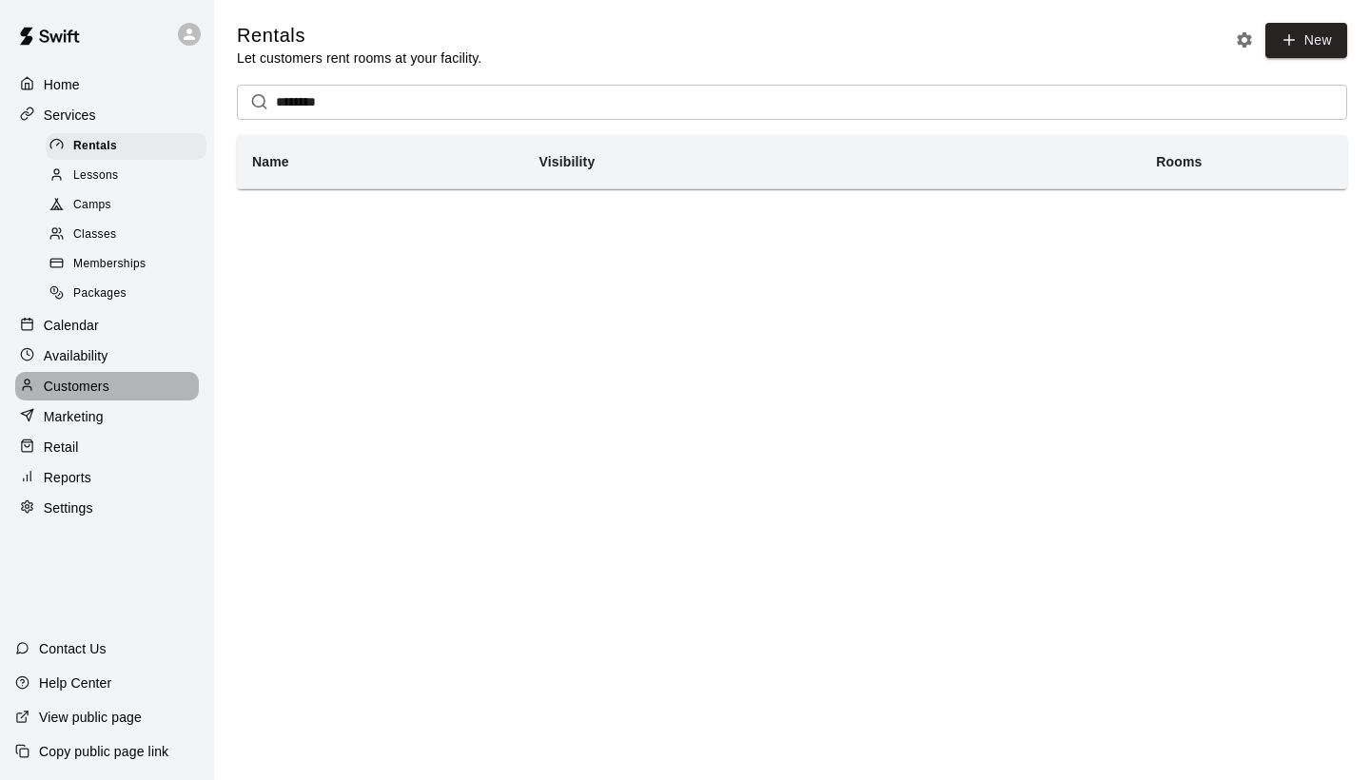
click at [89, 377] on p "Customers" at bounding box center [77, 386] width 66 height 19
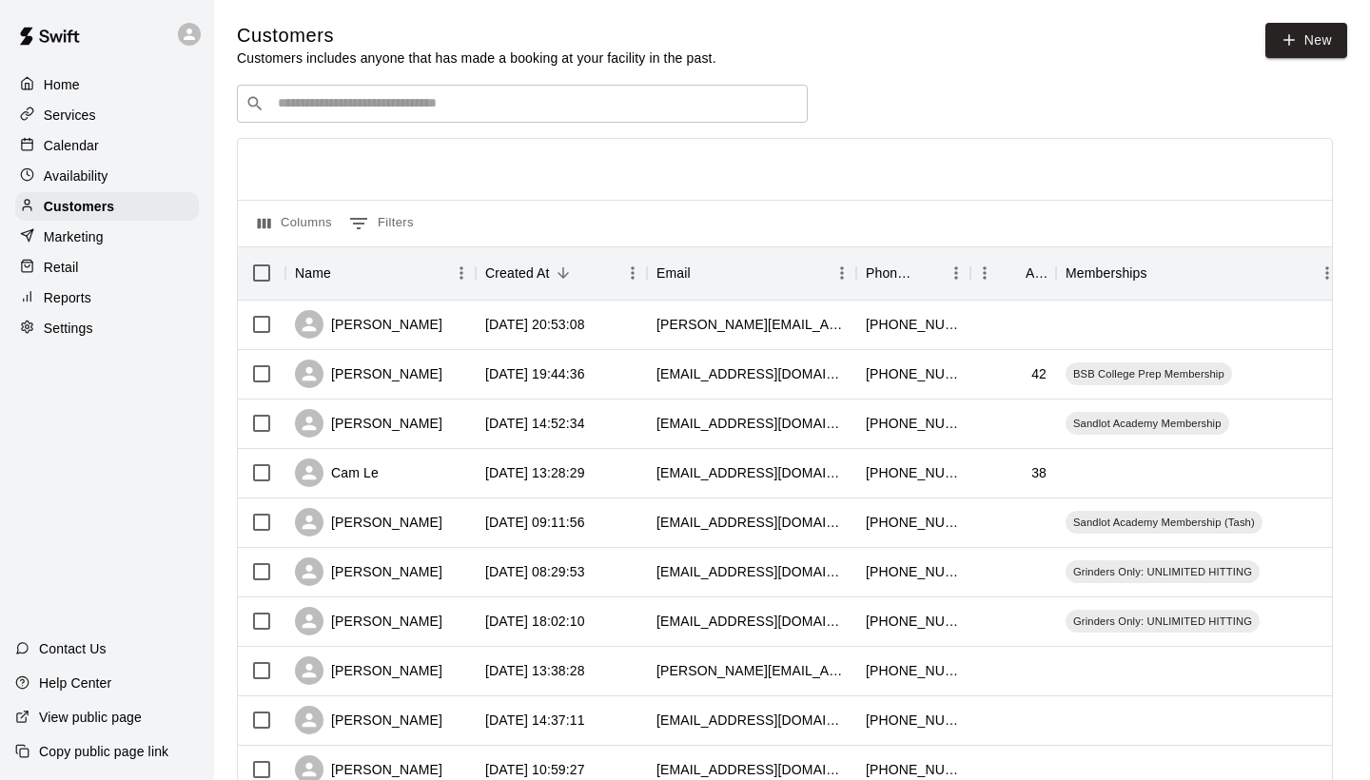
click at [375, 100] on input "Search customers by name or email" at bounding box center [535, 103] width 527 height 19
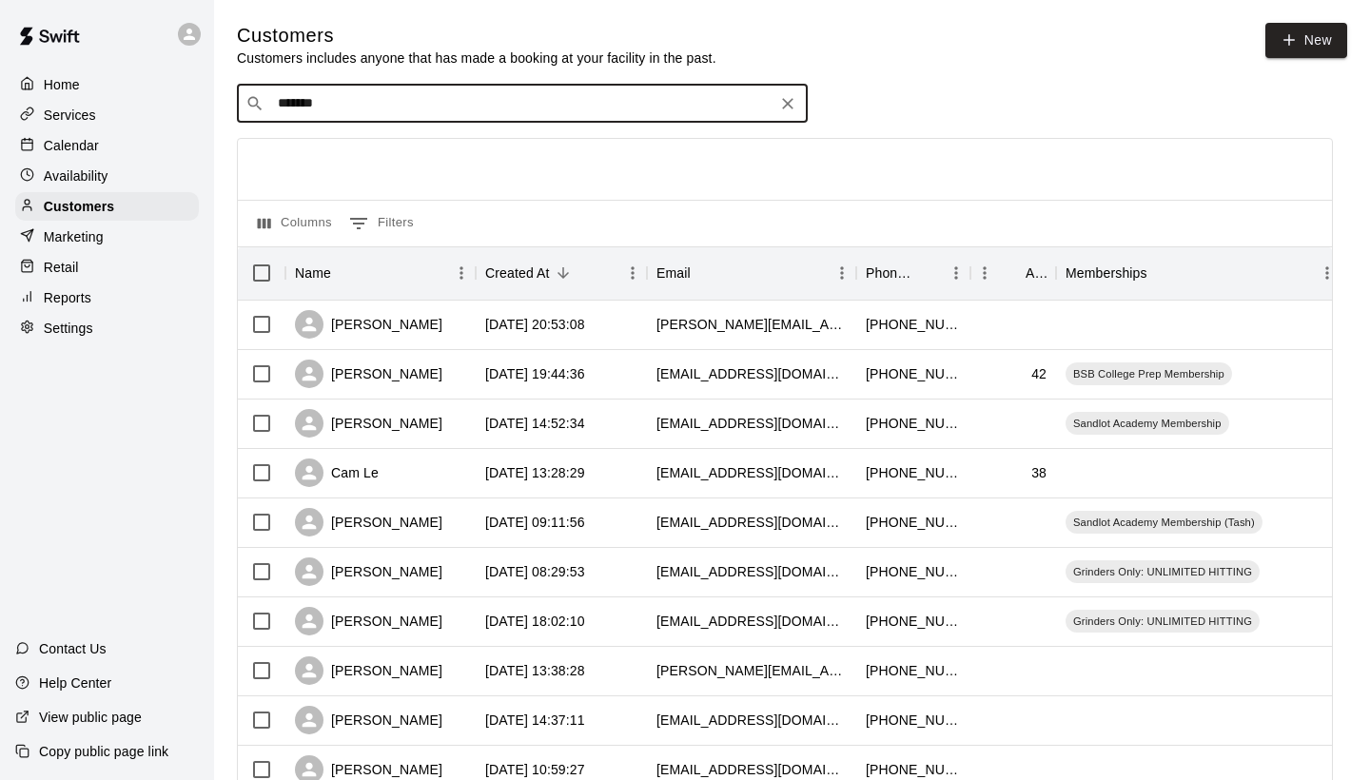
type input "********"
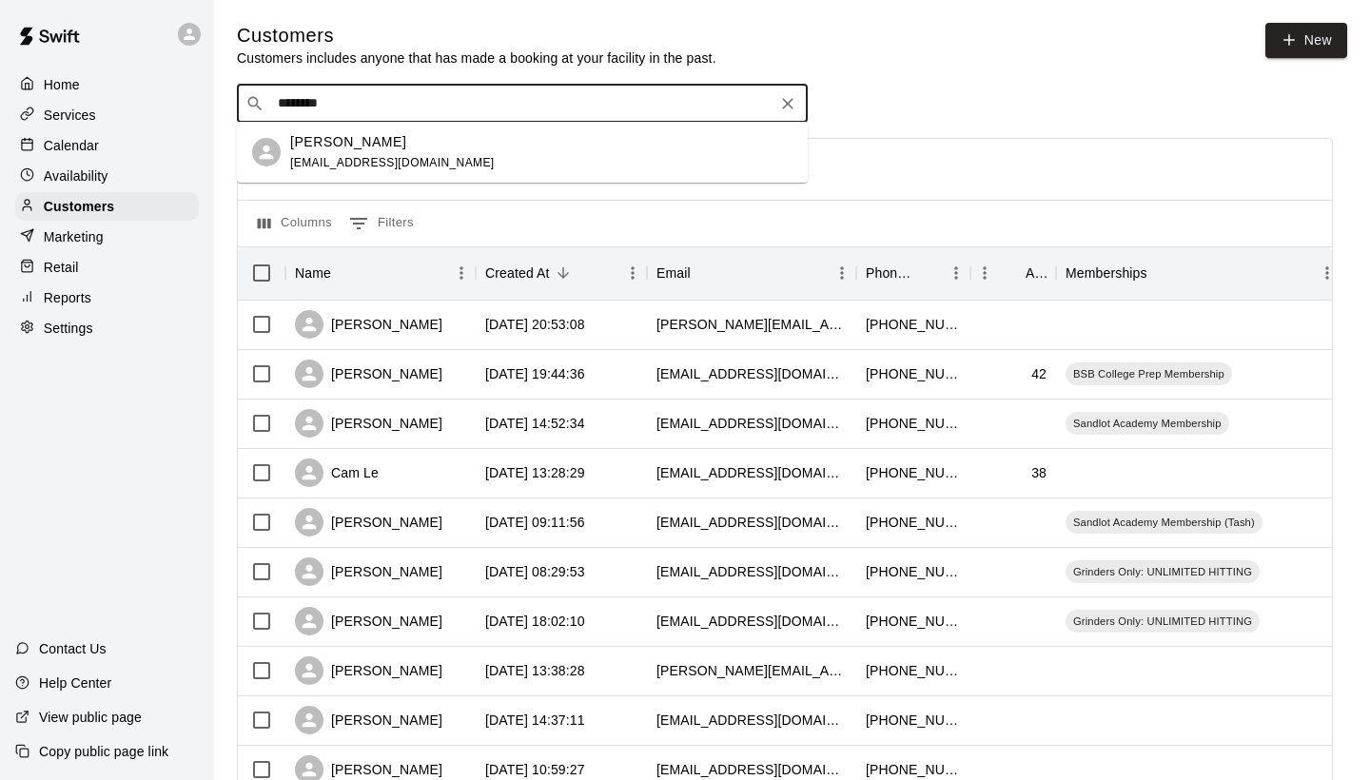
click at [377, 154] on div "Ron Hall rioraiderbaseball@gmail.com" at bounding box center [392, 152] width 205 height 41
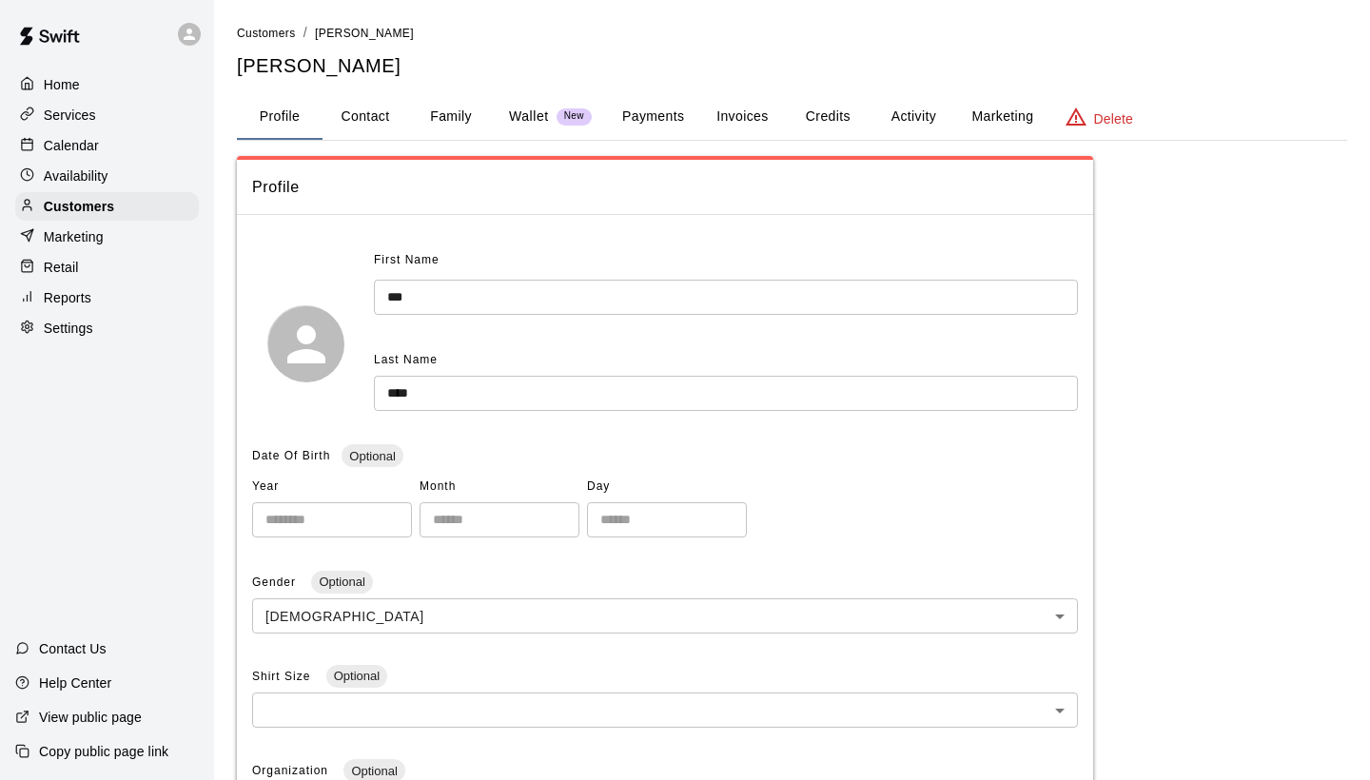
click at [668, 119] on button "Payments" at bounding box center [653, 117] width 92 height 46
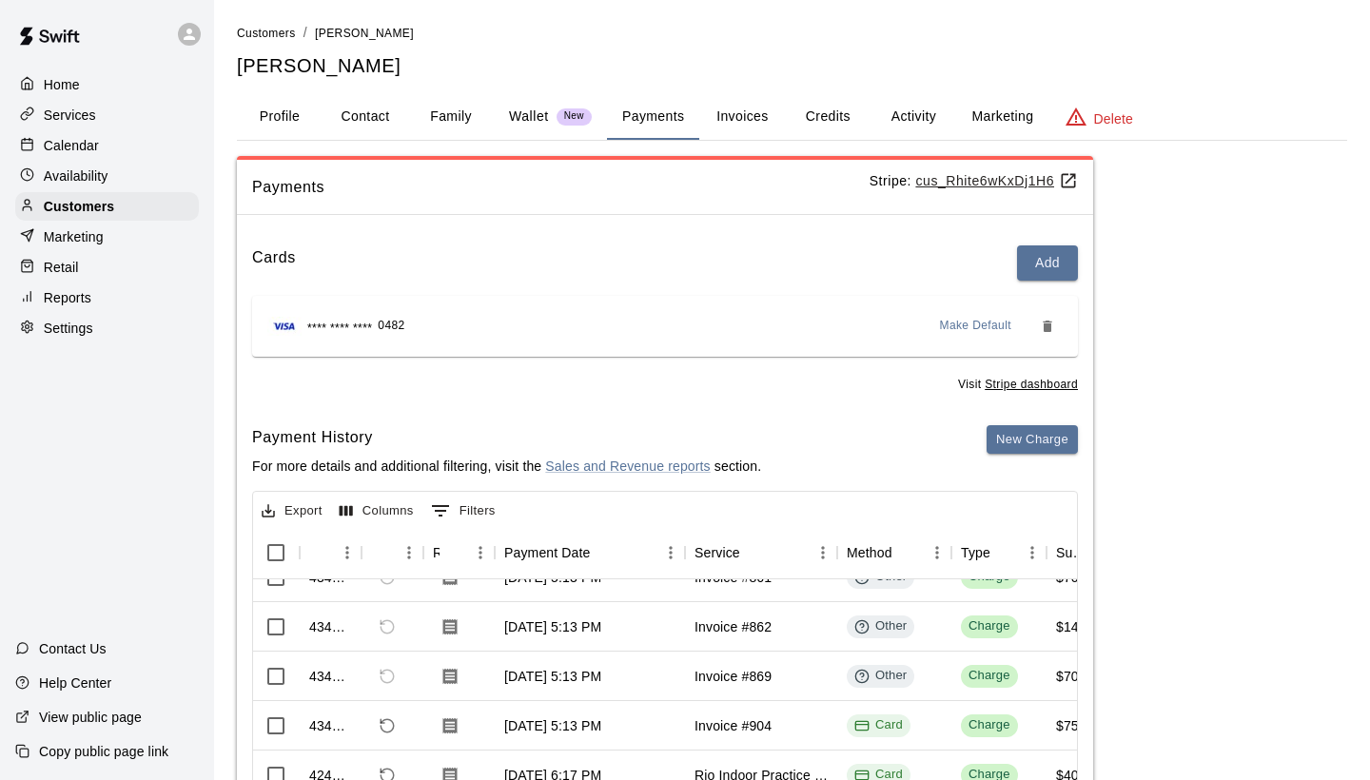
scroll to position [175, 1]
click at [730, 722] on div "Invoice #904" at bounding box center [733, 726] width 77 height 19
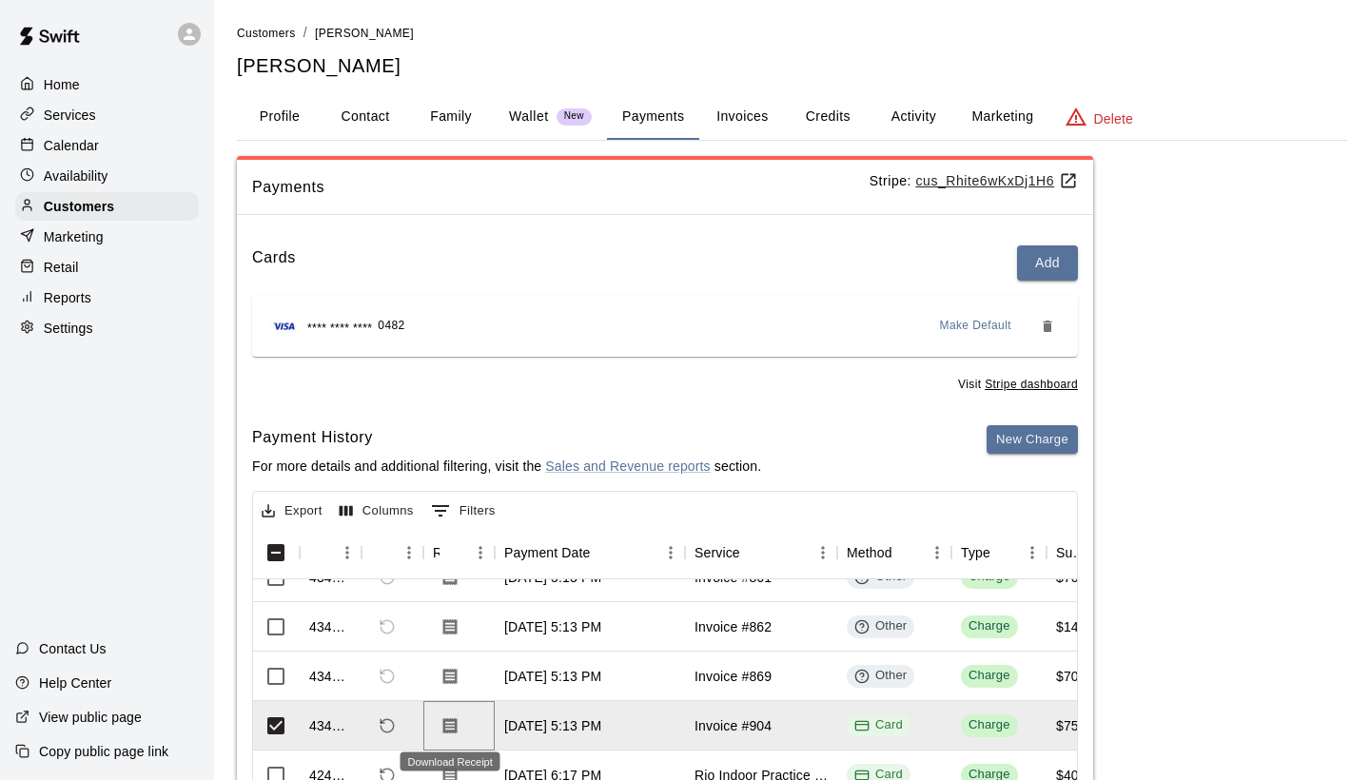
click at [448, 719] on icon "Download Receipt" at bounding box center [450, 726] width 14 height 16
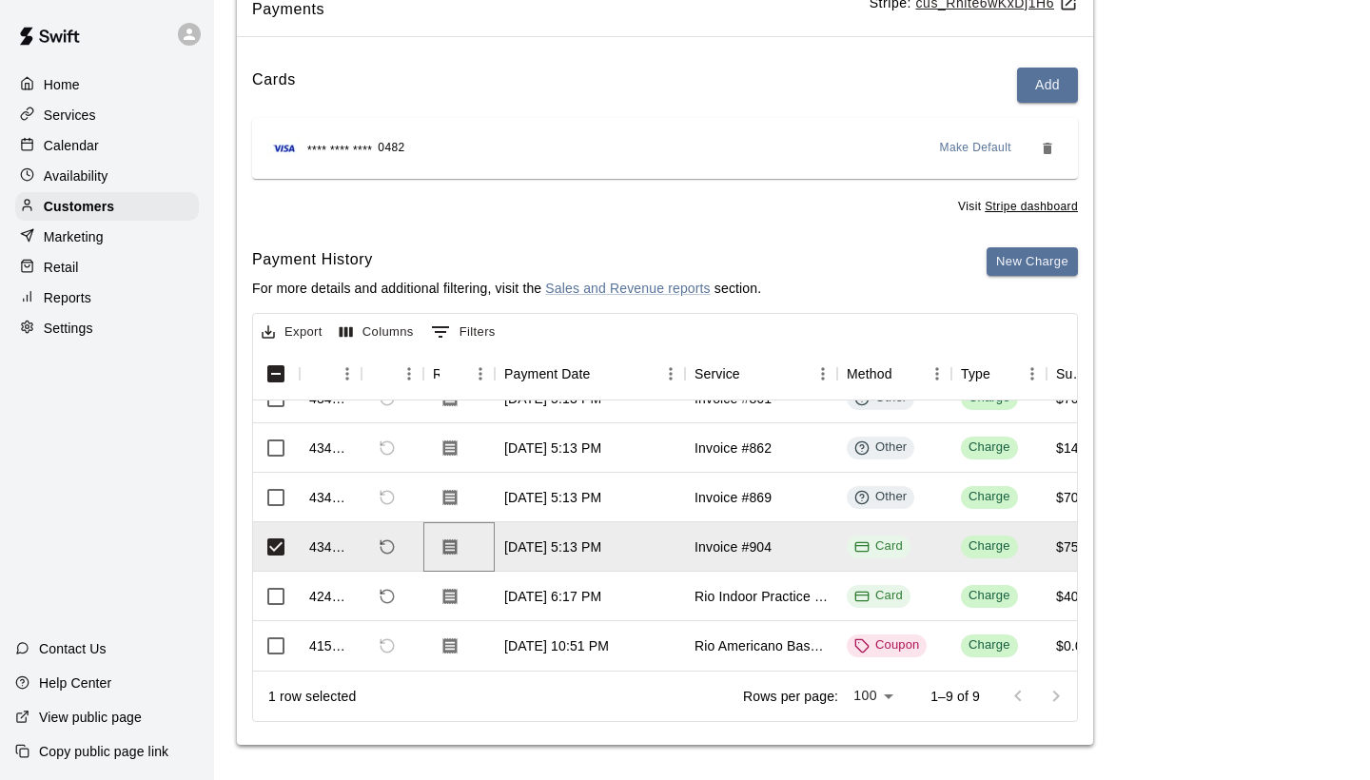
scroll to position [177, 0]
click at [455, 591] on icon "Download Receipt" at bounding box center [450, 597] width 14 height 16
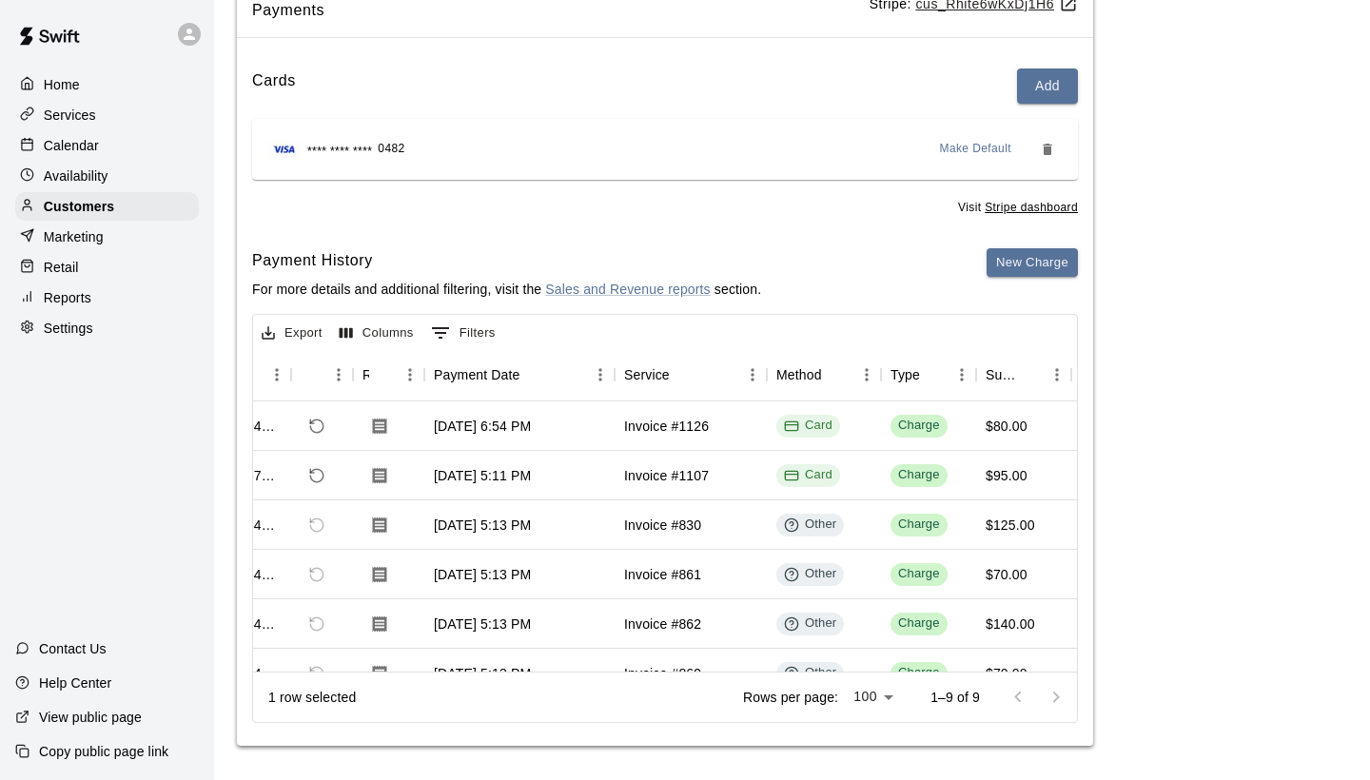
scroll to position [0, 71]
click at [380, 420] on icon "Download Receipt" at bounding box center [380, 426] width 14 height 16
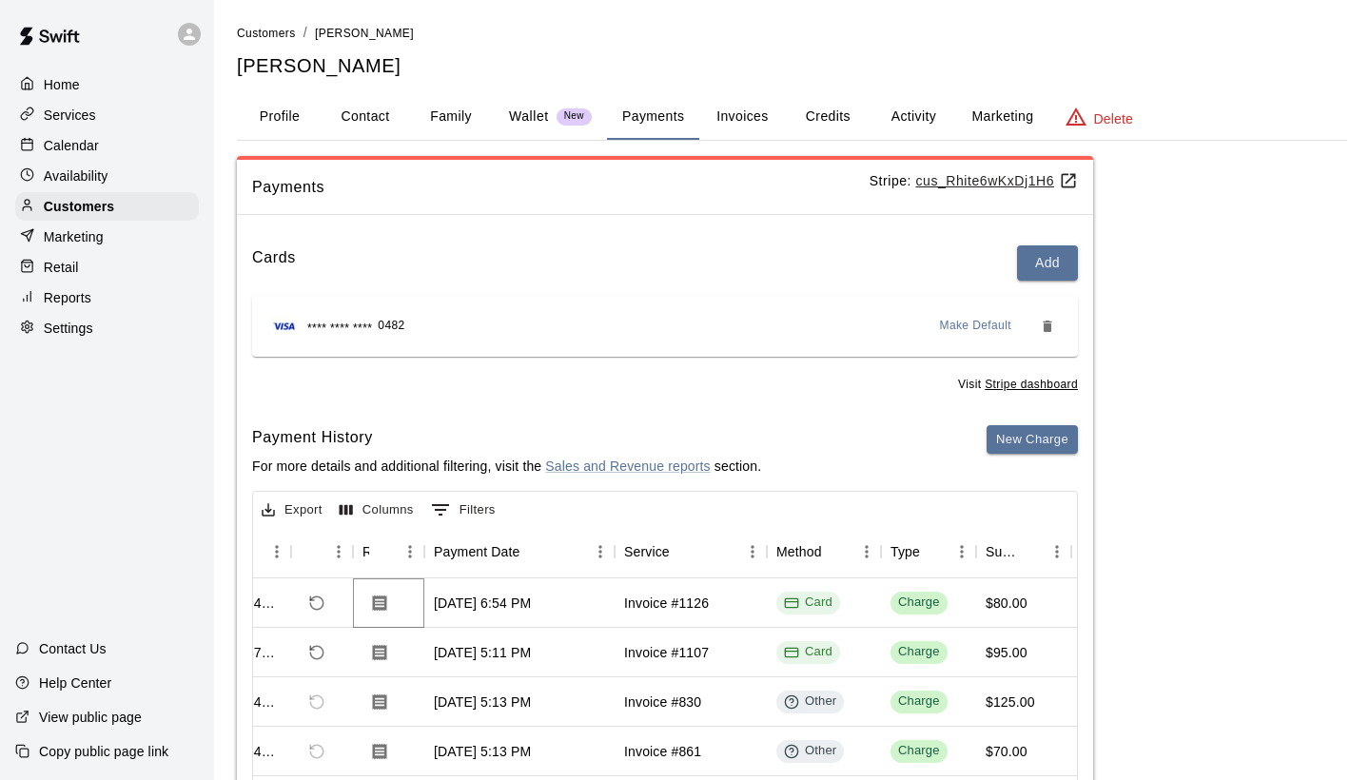
scroll to position [0, 0]
click at [741, 117] on button "Invoices" at bounding box center [742, 117] width 86 height 46
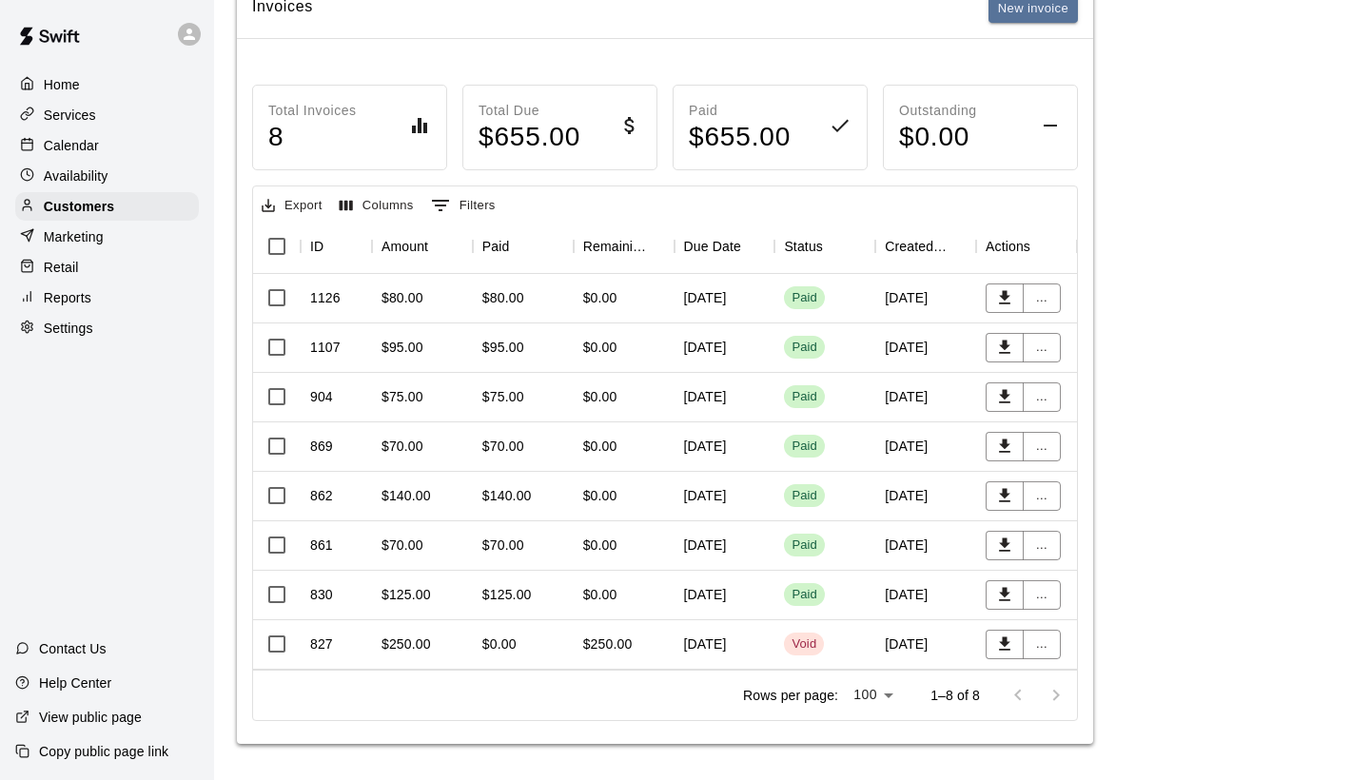
scroll to position [180, 0]
click at [498, 396] on div "$75.00" at bounding box center [504, 397] width 42 height 19
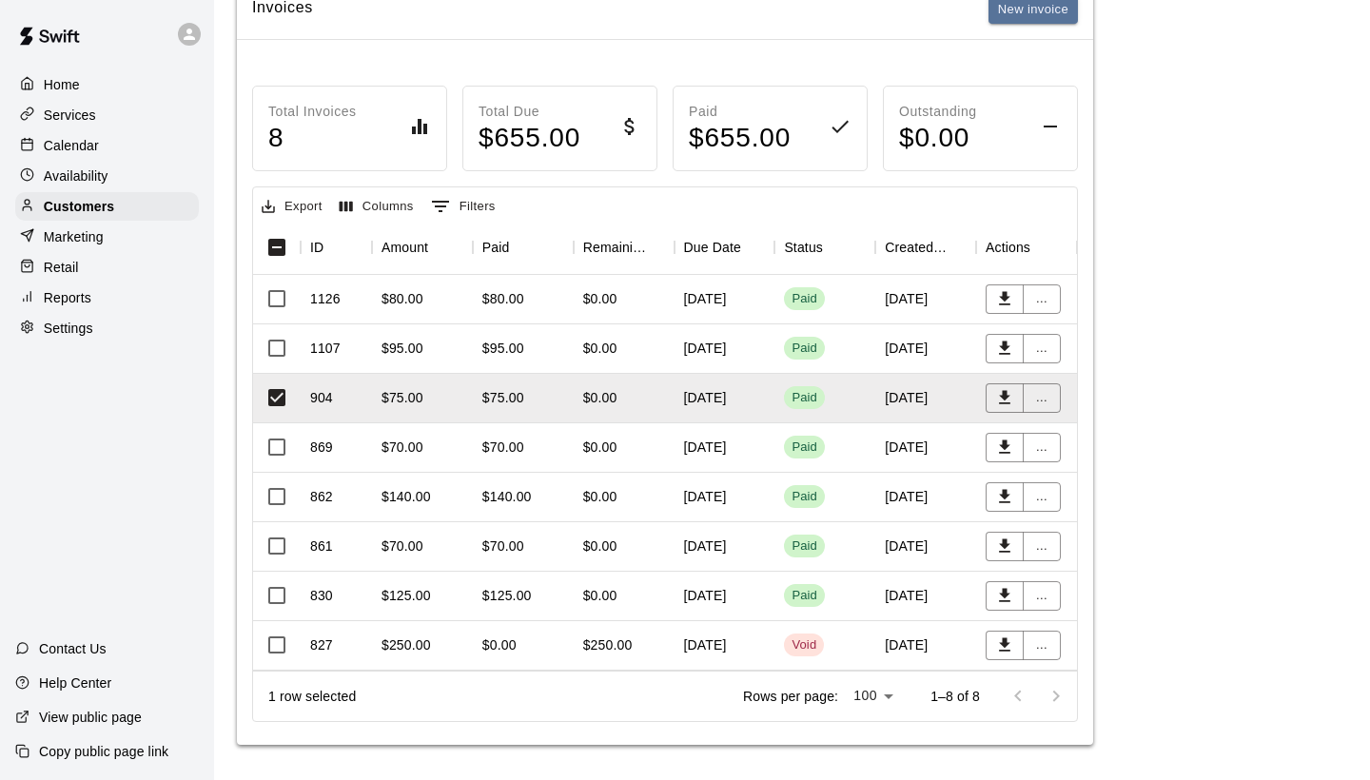
click at [499, 296] on div "$80.00" at bounding box center [504, 298] width 42 height 19
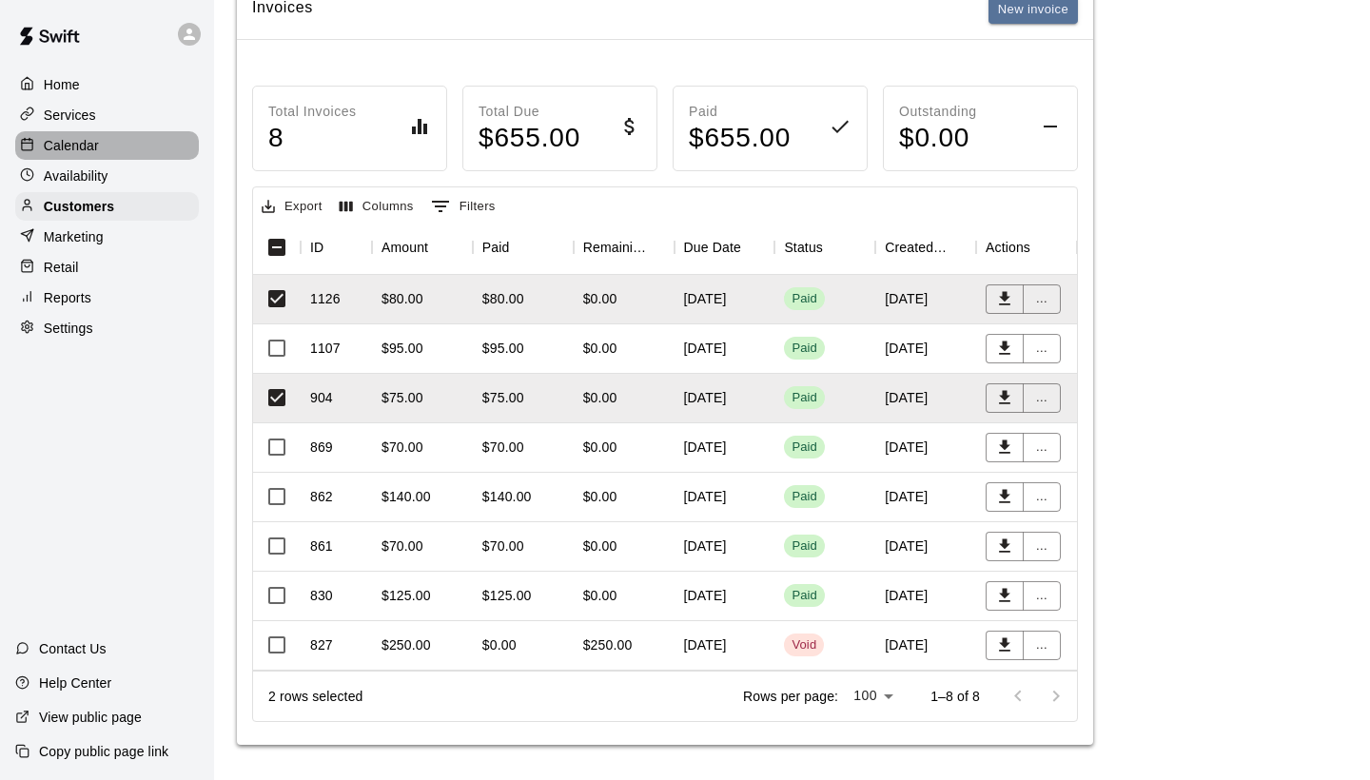
click at [84, 147] on p "Calendar" at bounding box center [71, 145] width 55 height 19
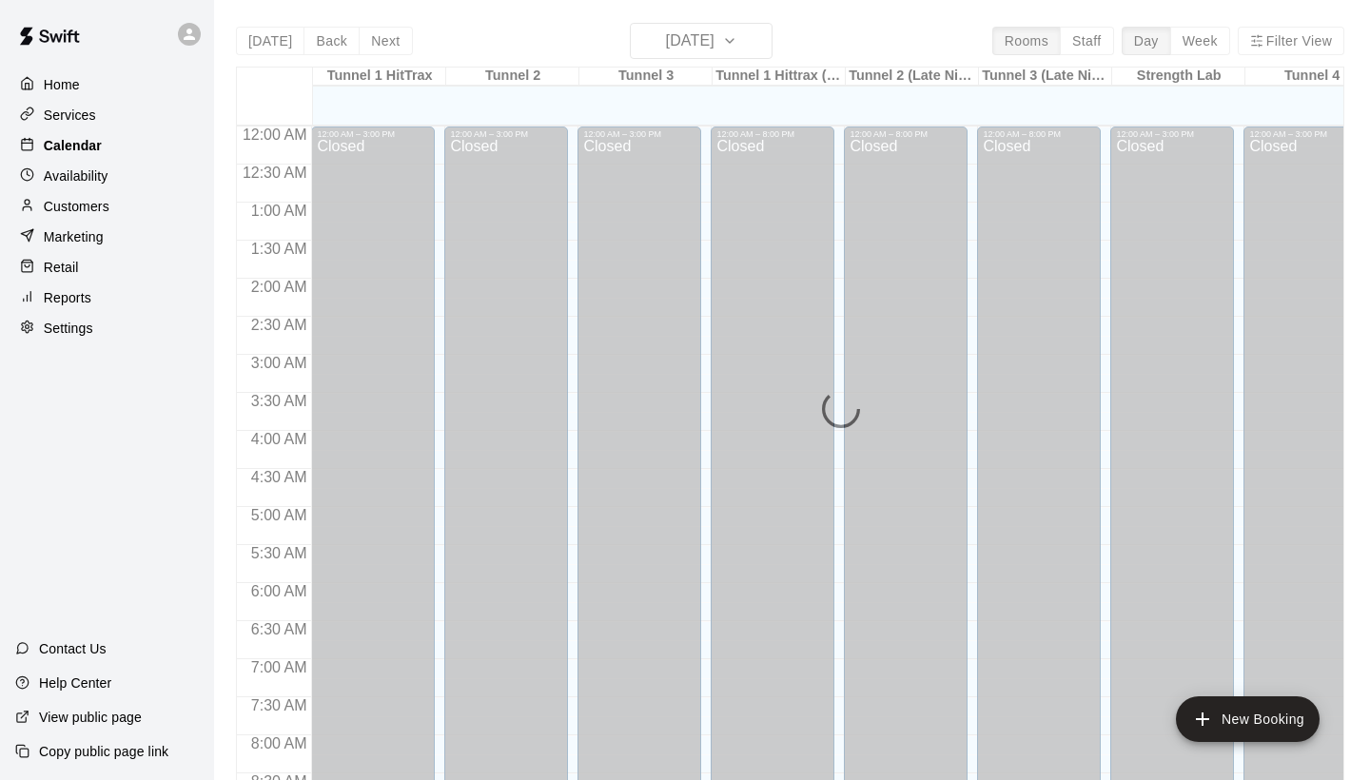
scroll to position [1095, 0]
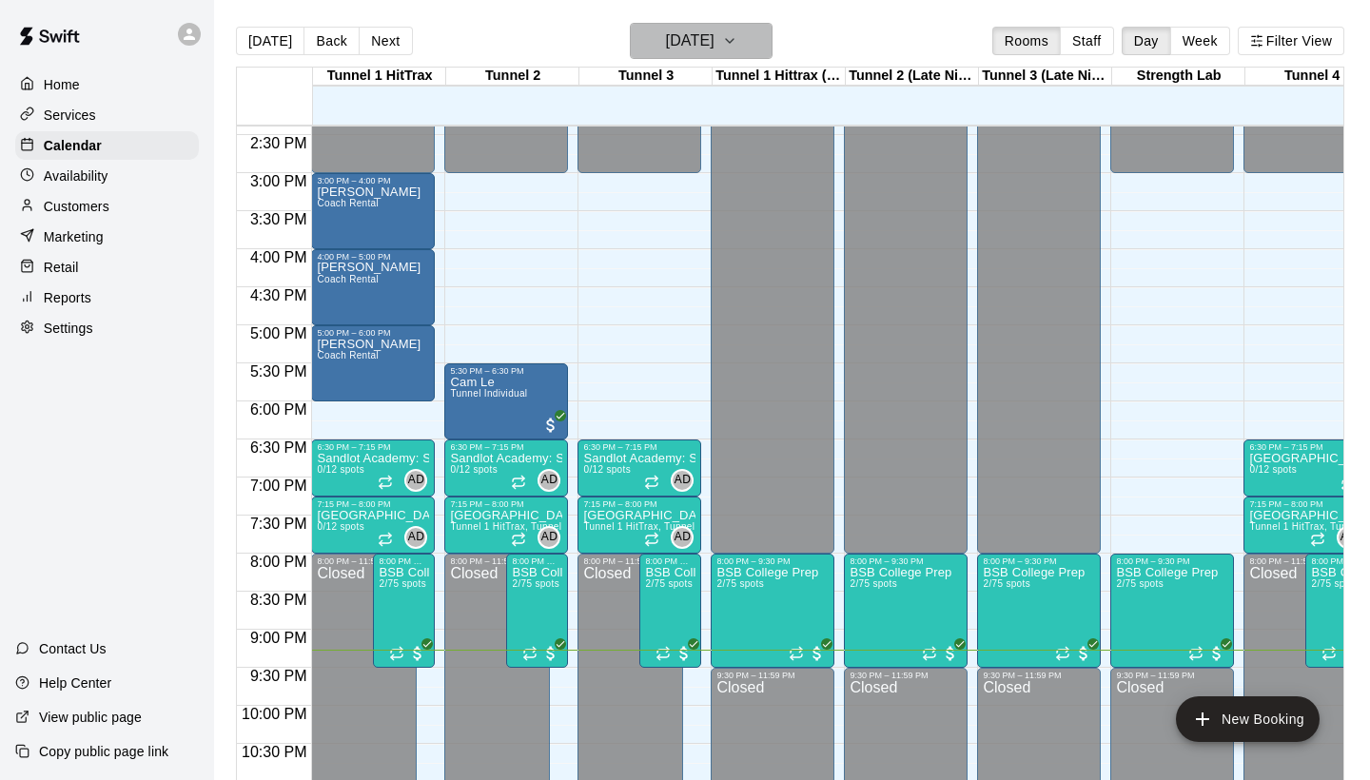
click at [738, 42] on icon "button" at bounding box center [729, 41] width 15 height 23
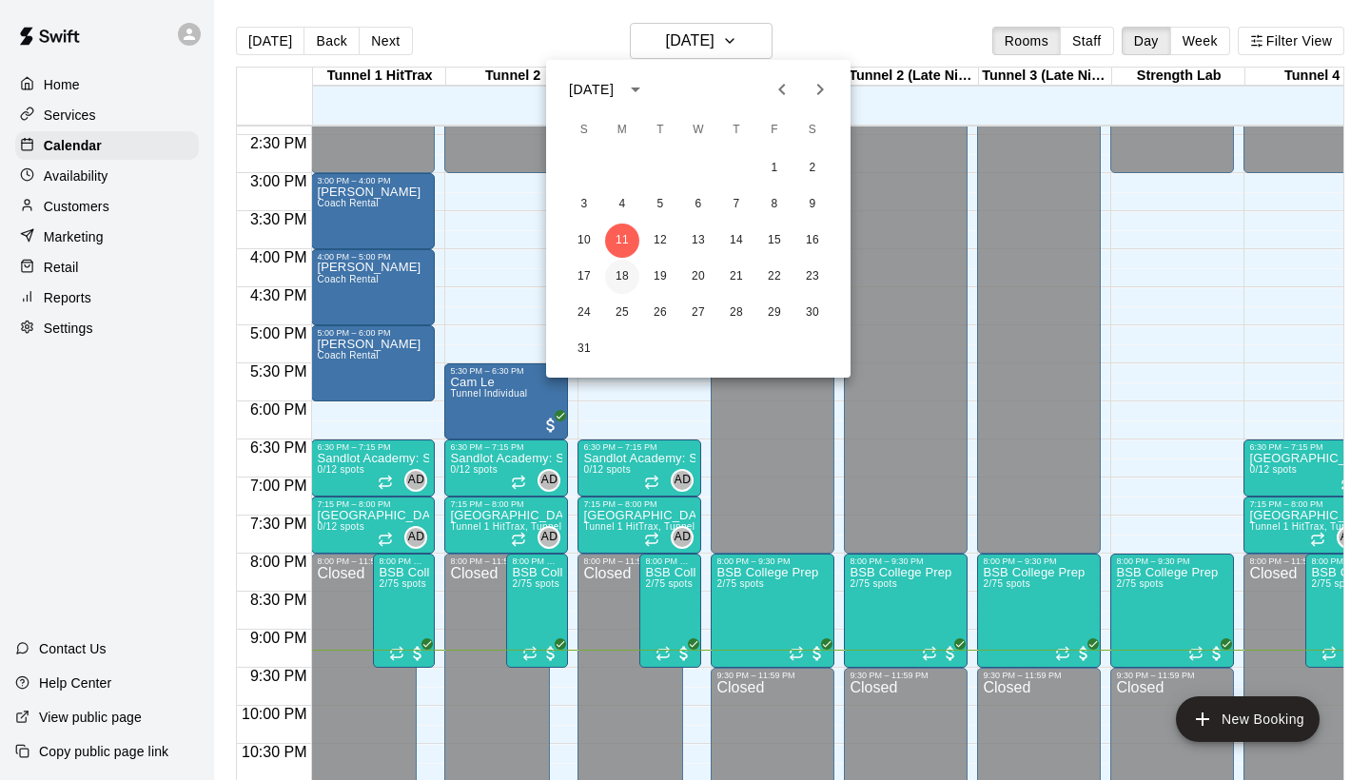
click at [624, 279] on button "18" at bounding box center [622, 277] width 34 height 34
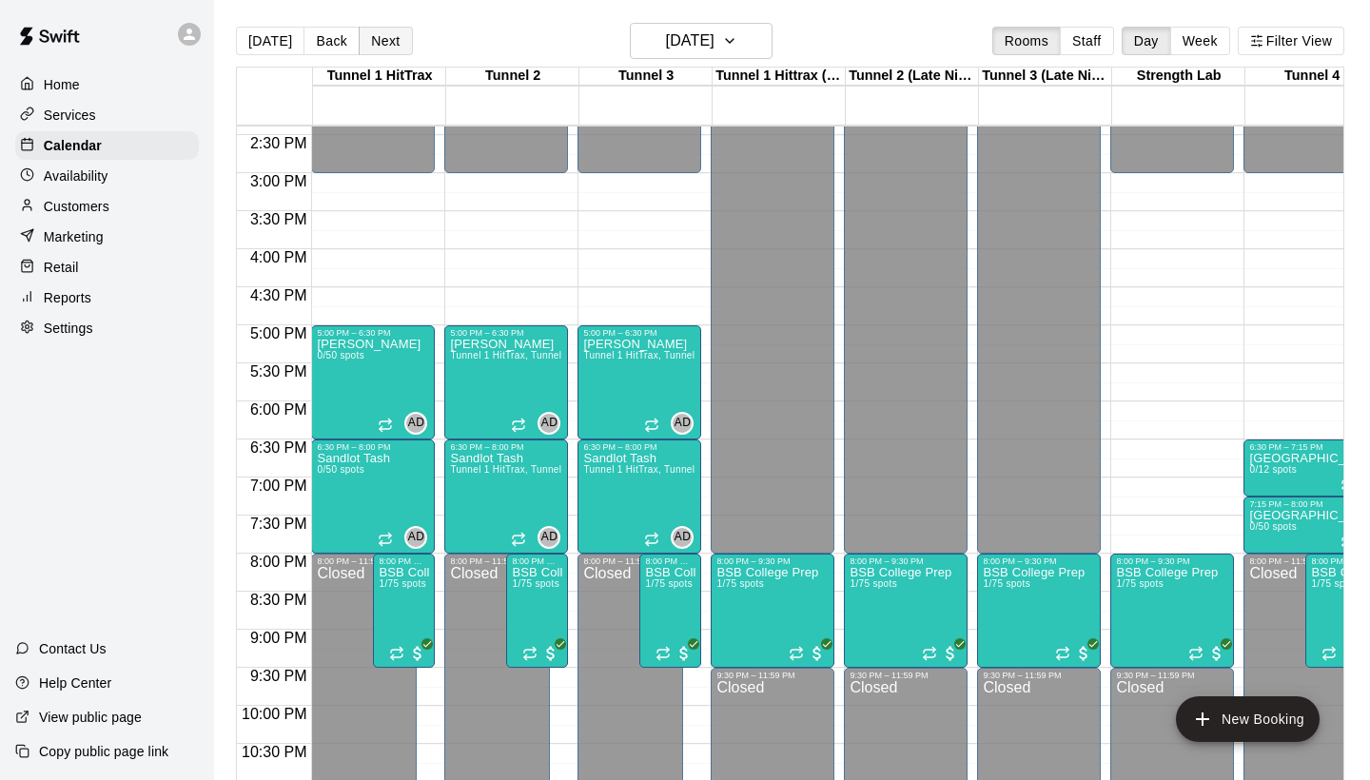
click at [383, 46] on button "Next" at bounding box center [385, 41] width 53 height 29
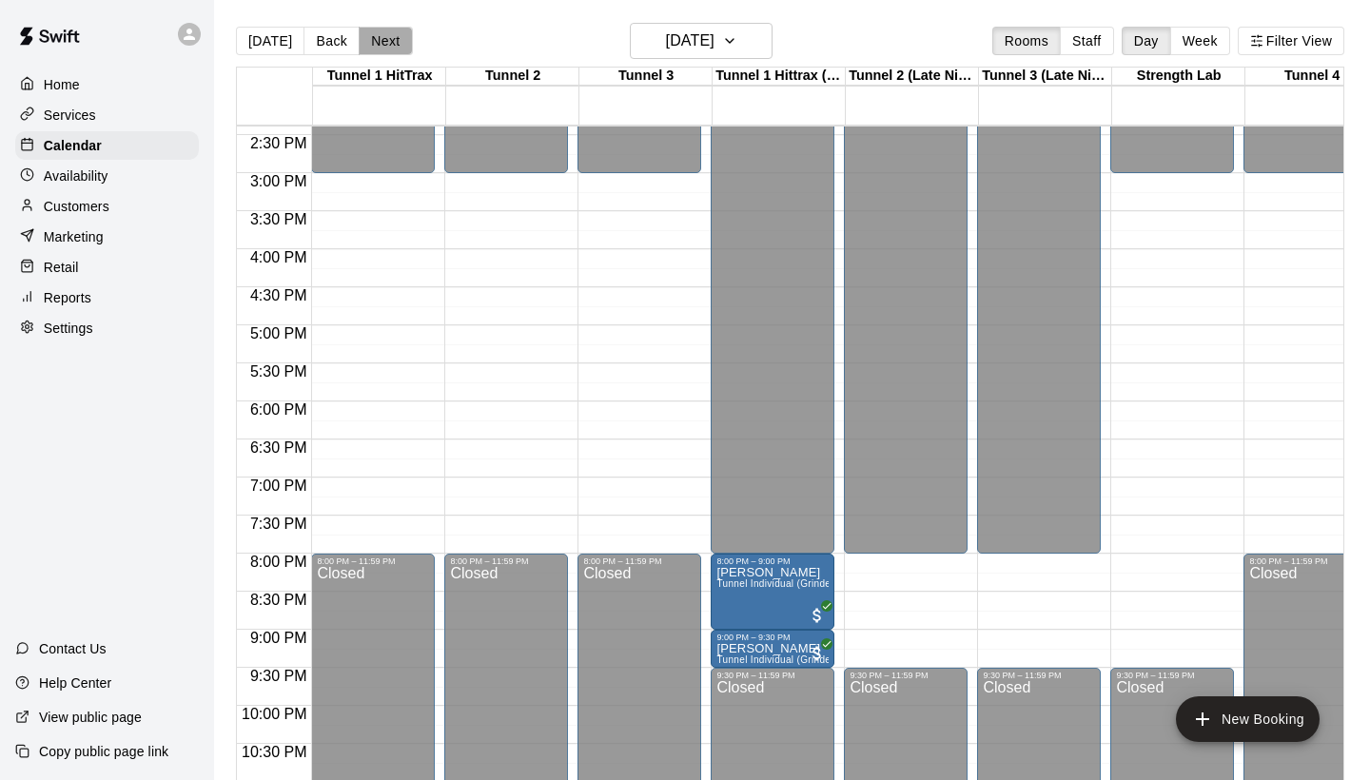
click at [383, 46] on button "Next" at bounding box center [385, 41] width 53 height 29
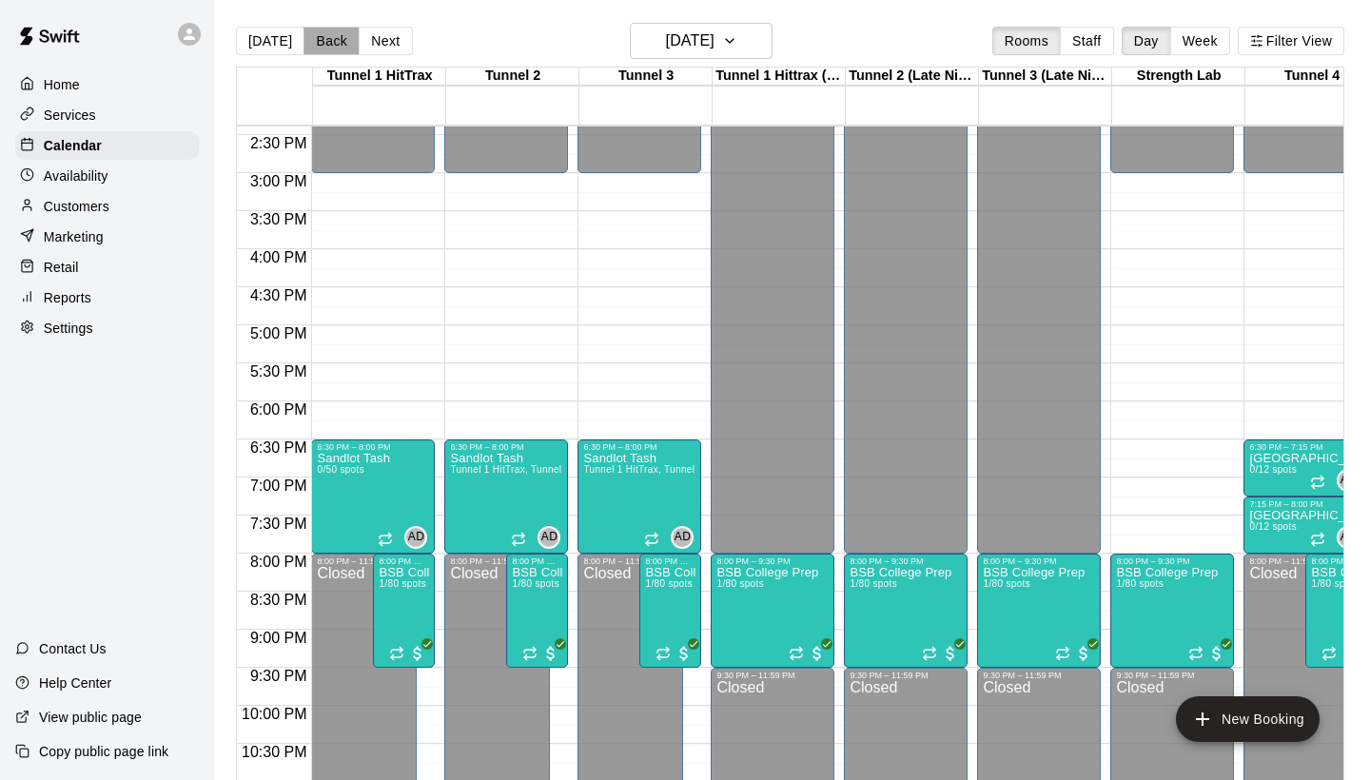
click at [326, 44] on button "Back" at bounding box center [332, 41] width 56 height 29
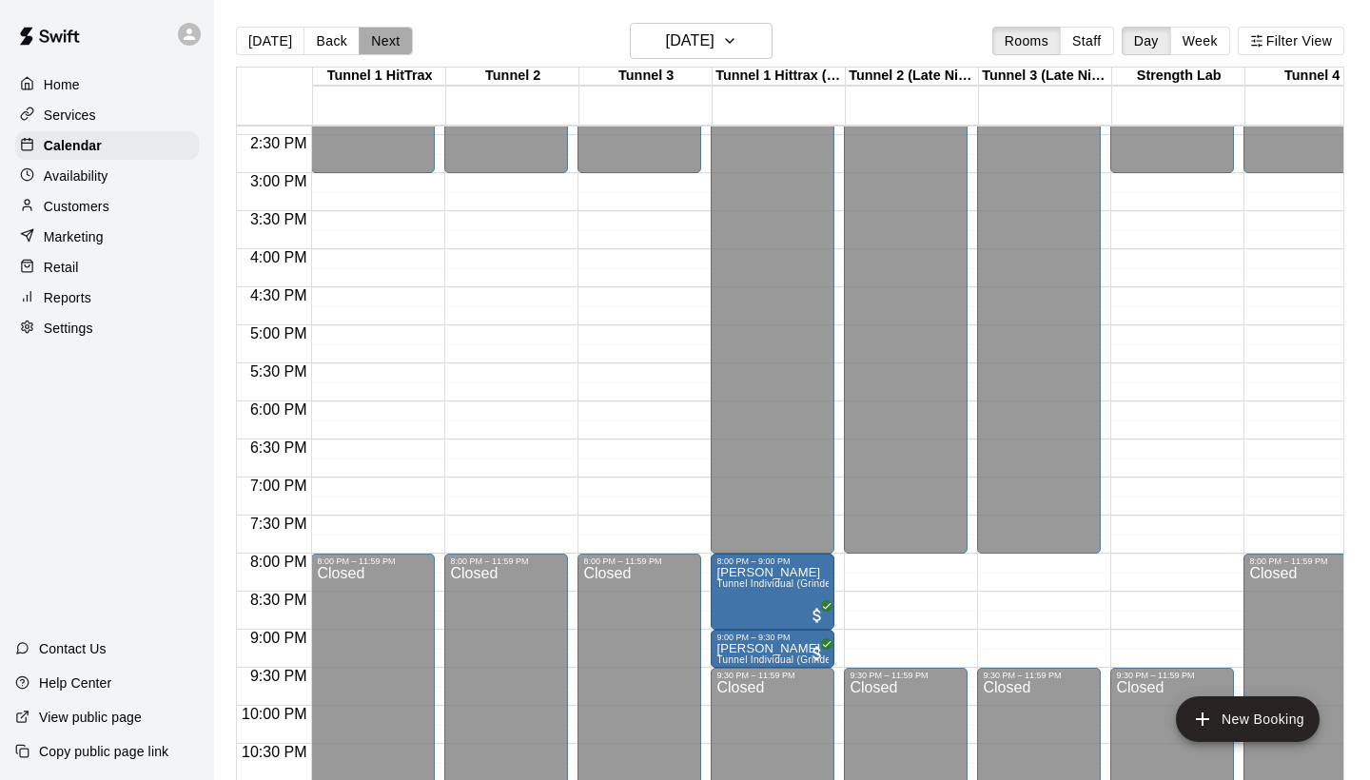
click at [391, 46] on button "Next" at bounding box center [385, 41] width 53 height 29
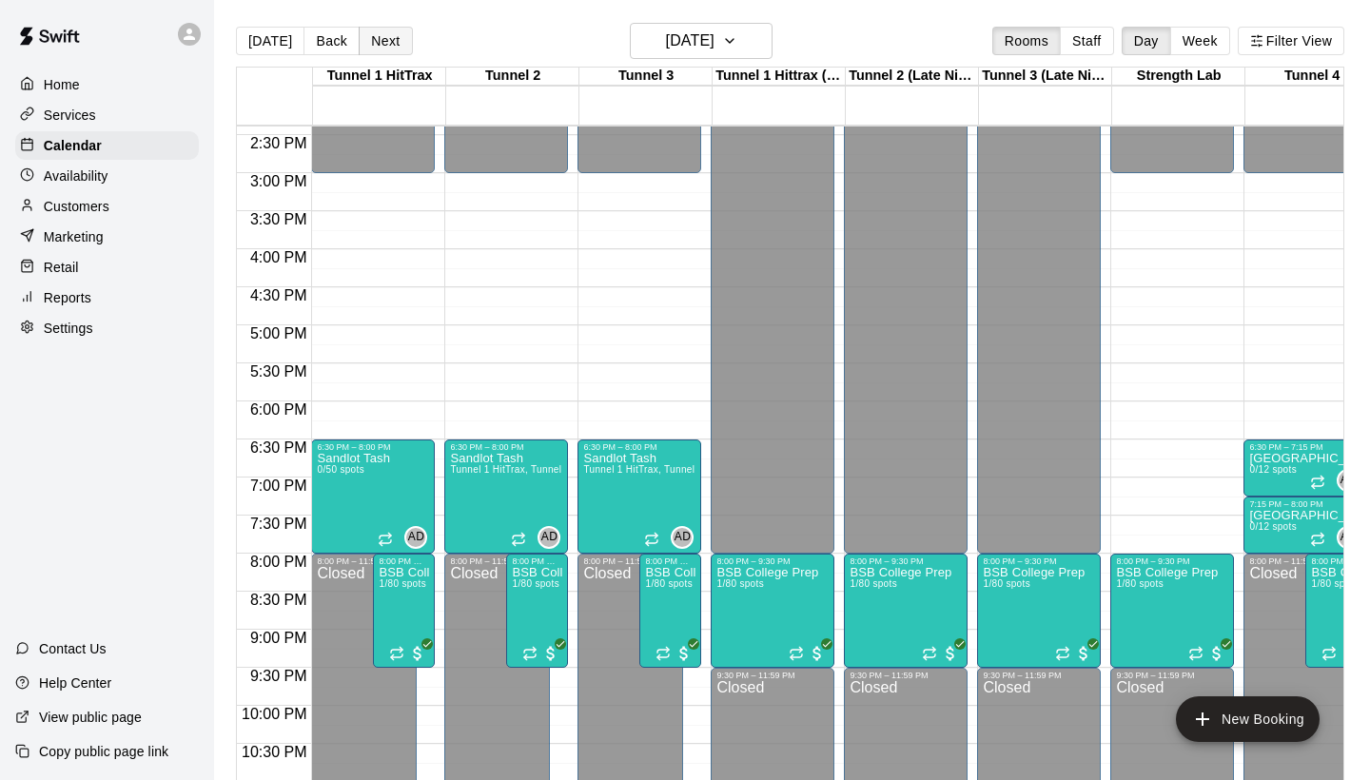
click at [391, 46] on button "Next" at bounding box center [385, 41] width 53 height 29
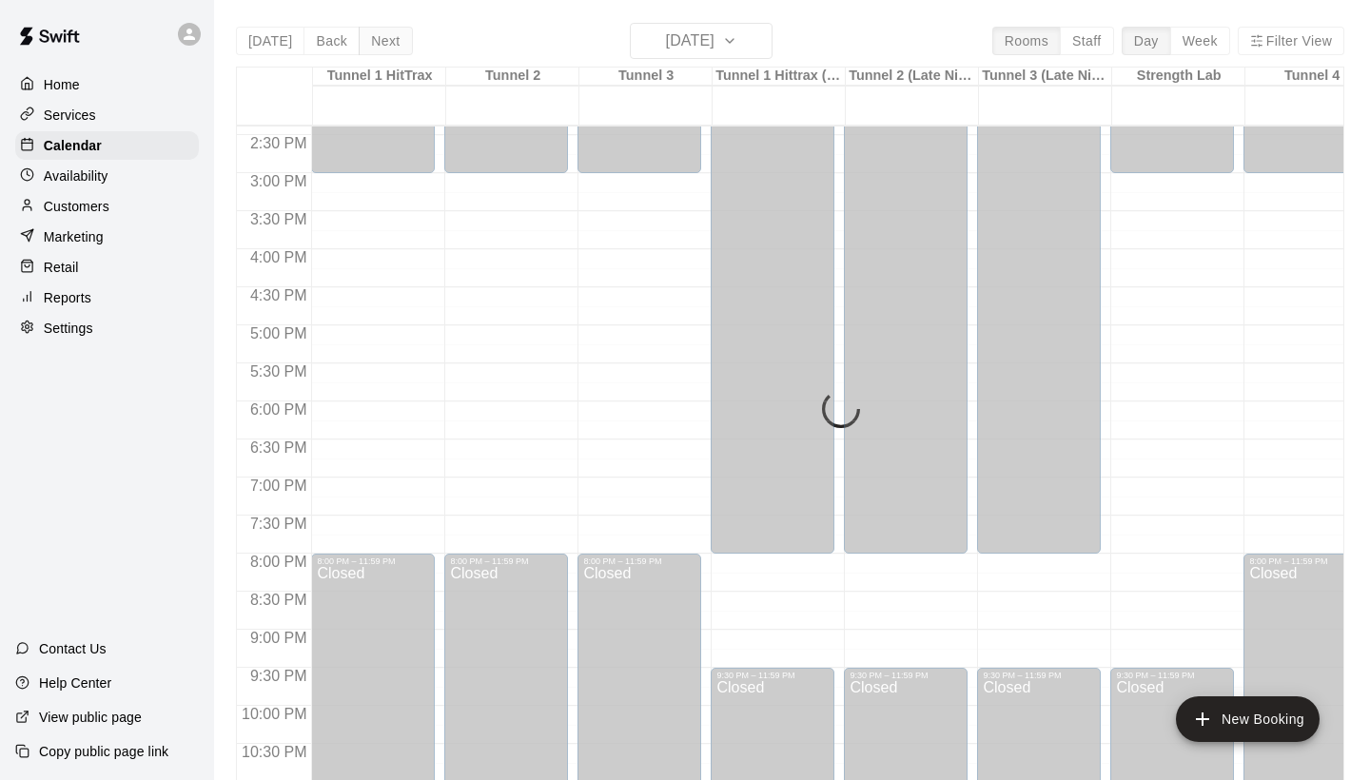
click at [391, 46] on button "Next" at bounding box center [385, 41] width 53 height 29
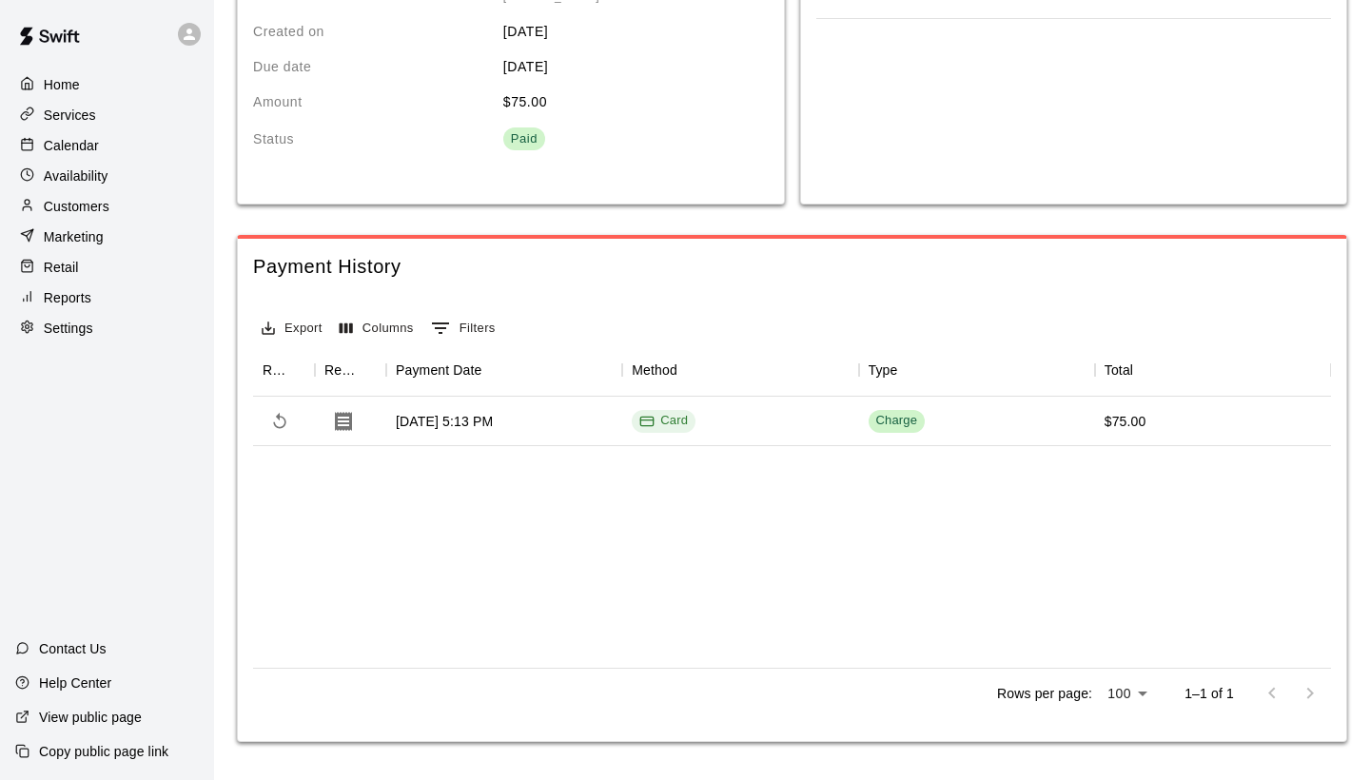
scroll to position [242, 0]
